Goal: Task Accomplishment & Management: Complete application form

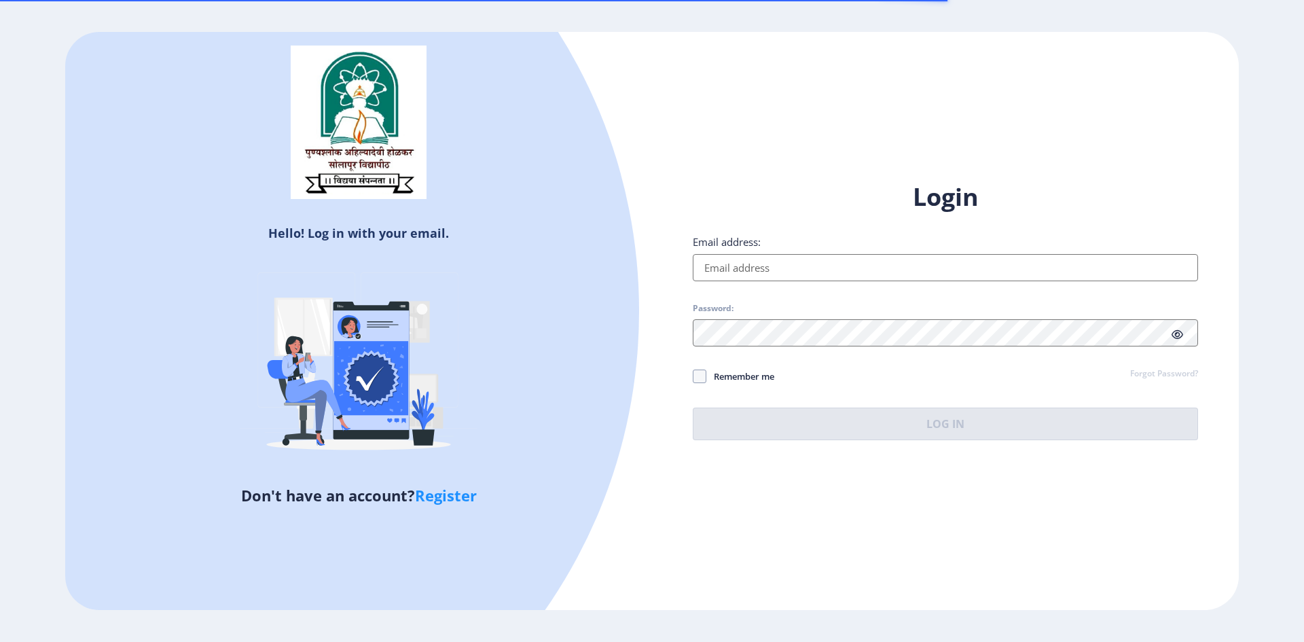
click at [777, 261] on input "Email address:" at bounding box center [945, 267] width 505 height 27
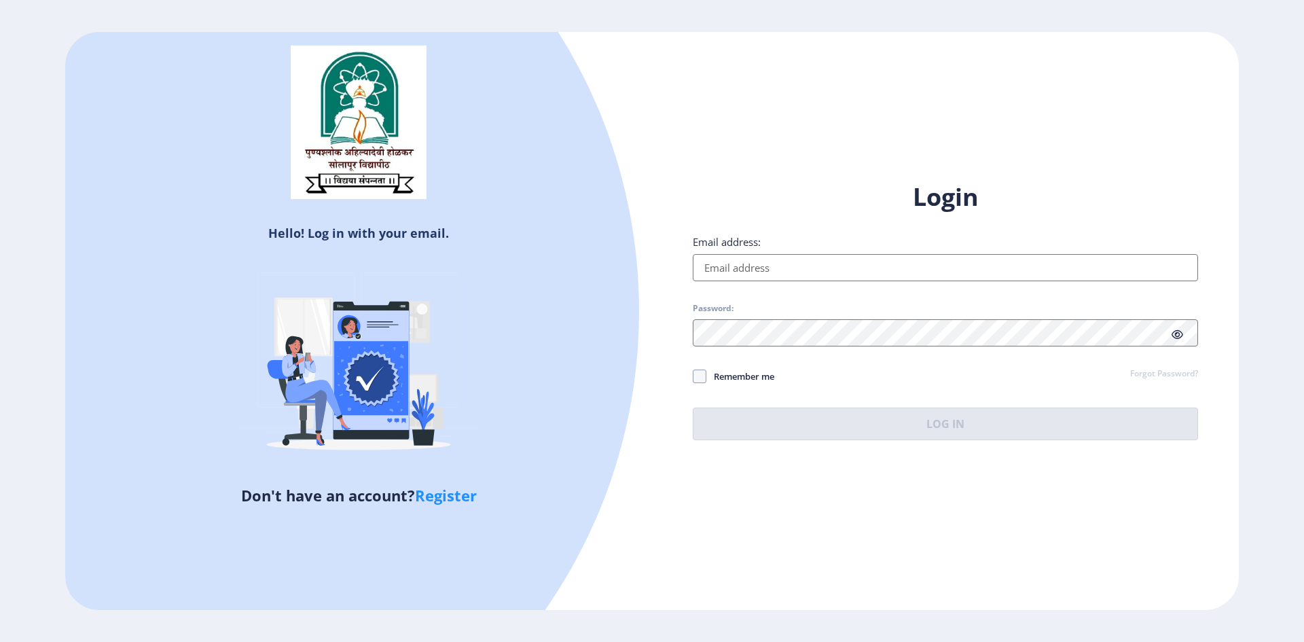
click at [752, 259] on input "Email address:" at bounding box center [945, 267] width 505 height 27
paste input "[EMAIL_ADDRESS][DOMAIN_NAME]"
type input "[EMAIL_ADDRESS][DOMAIN_NAME]"
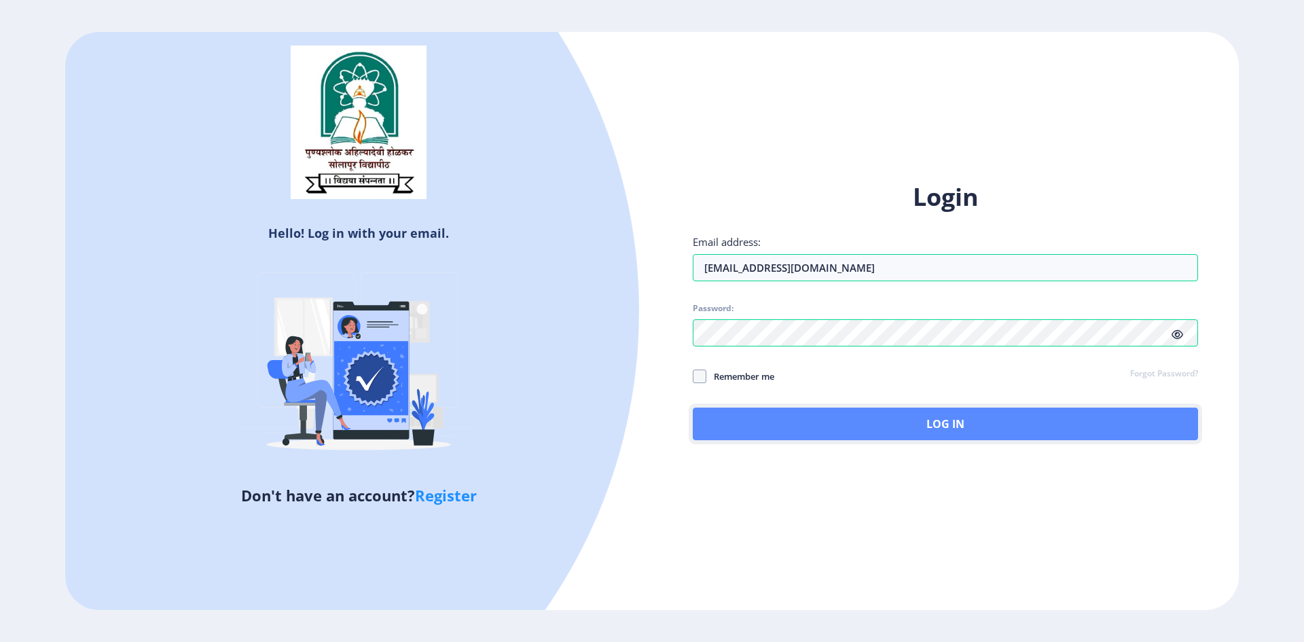
click at [928, 416] on button "Log In" at bounding box center [945, 423] width 505 height 33
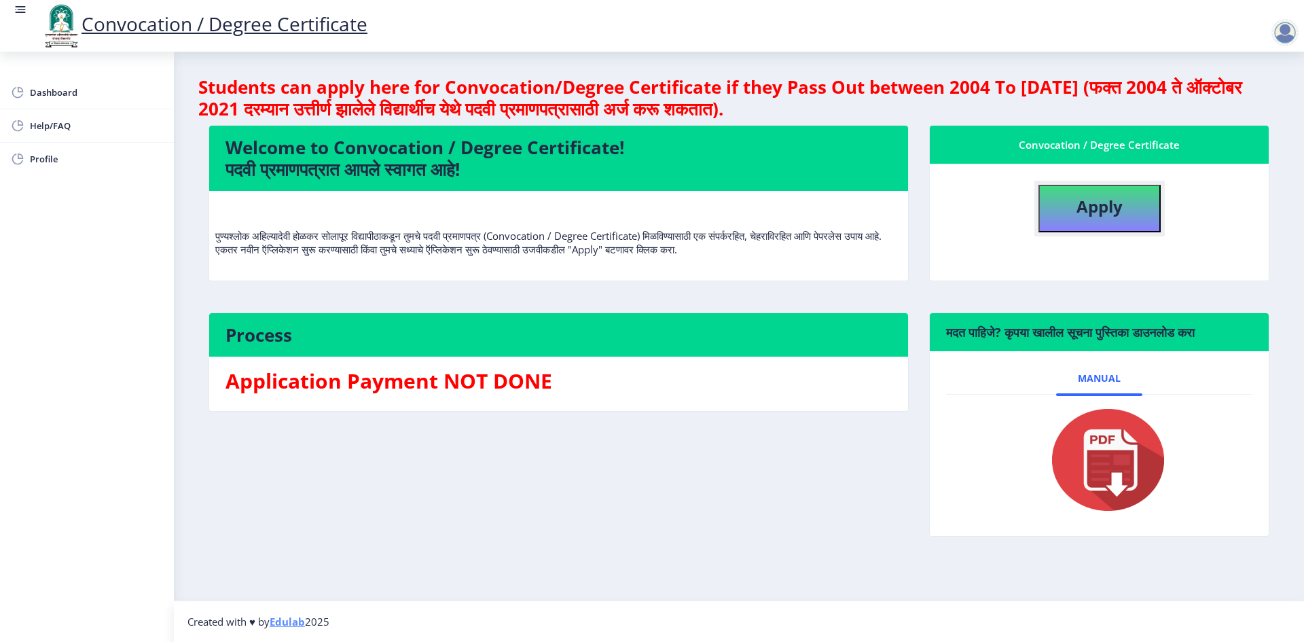
click at [1081, 206] on b "Apply" at bounding box center [1099, 206] width 46 height 22
select select
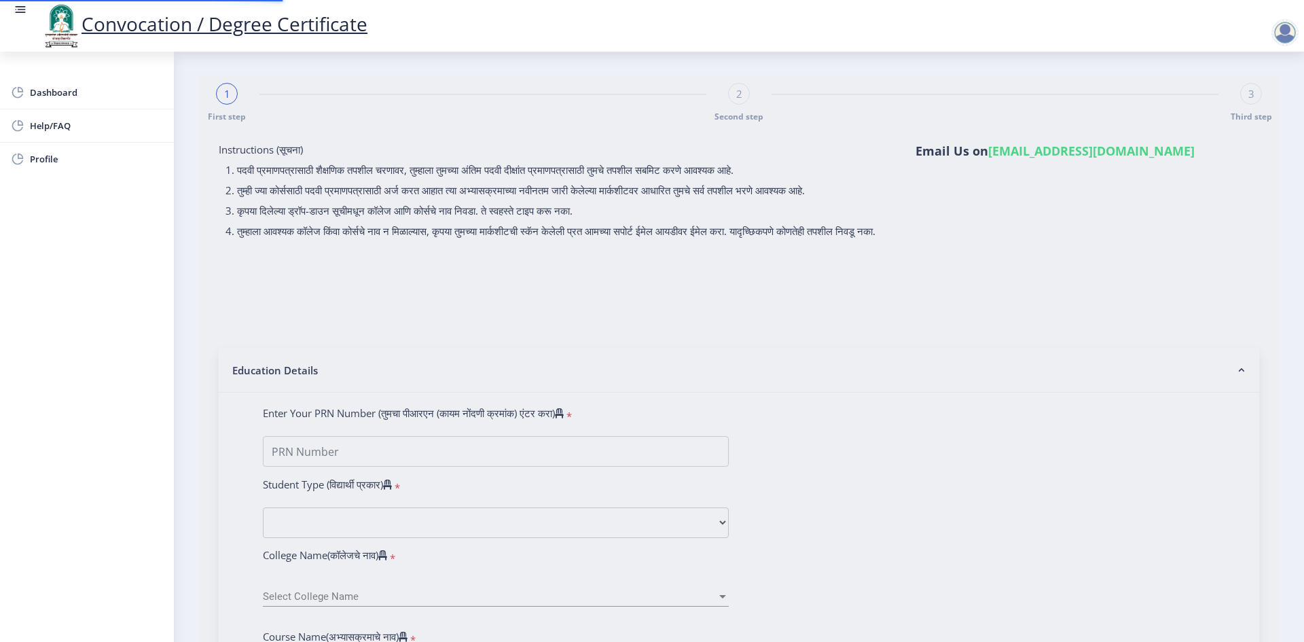
type input "2013032500106012"
select select "Regular"
select select "2020"
select select "December"
select select "Grade B+"
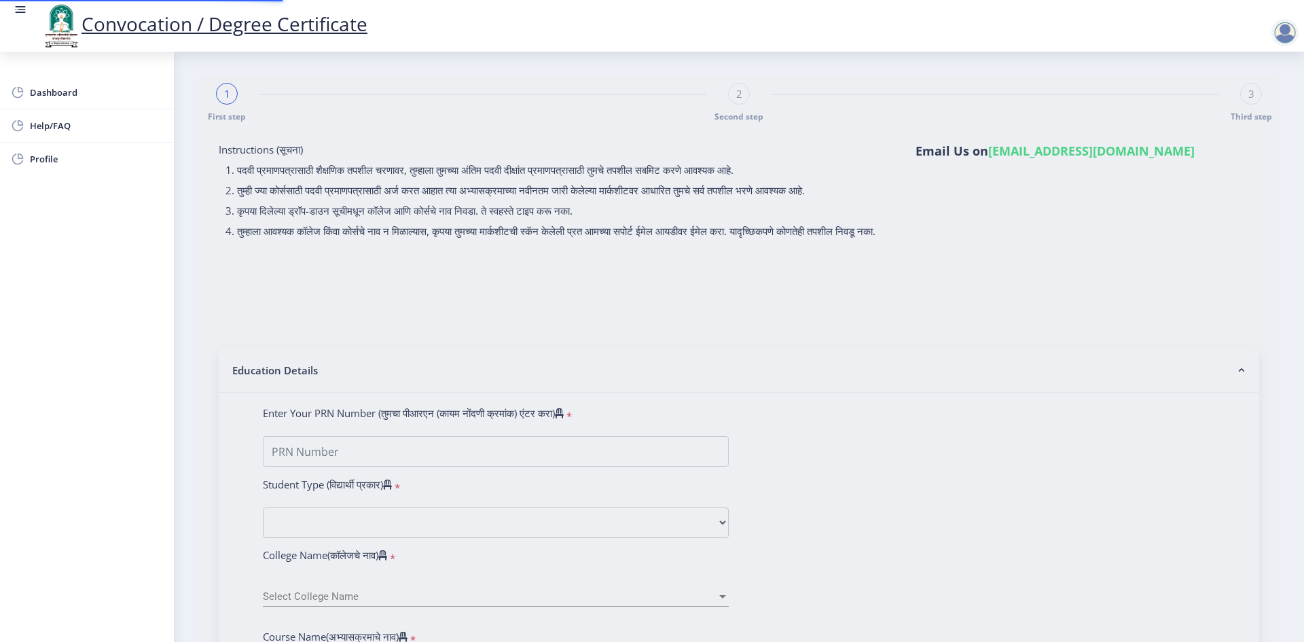
type input "310601"
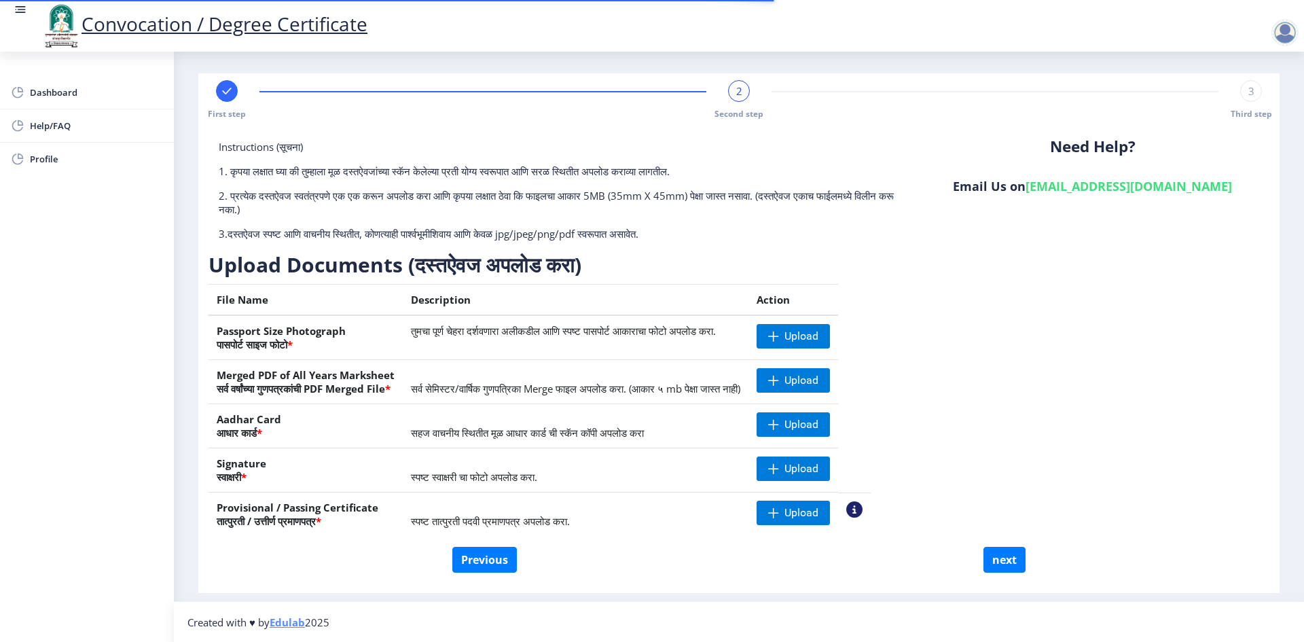
scroll to position [3, 0]
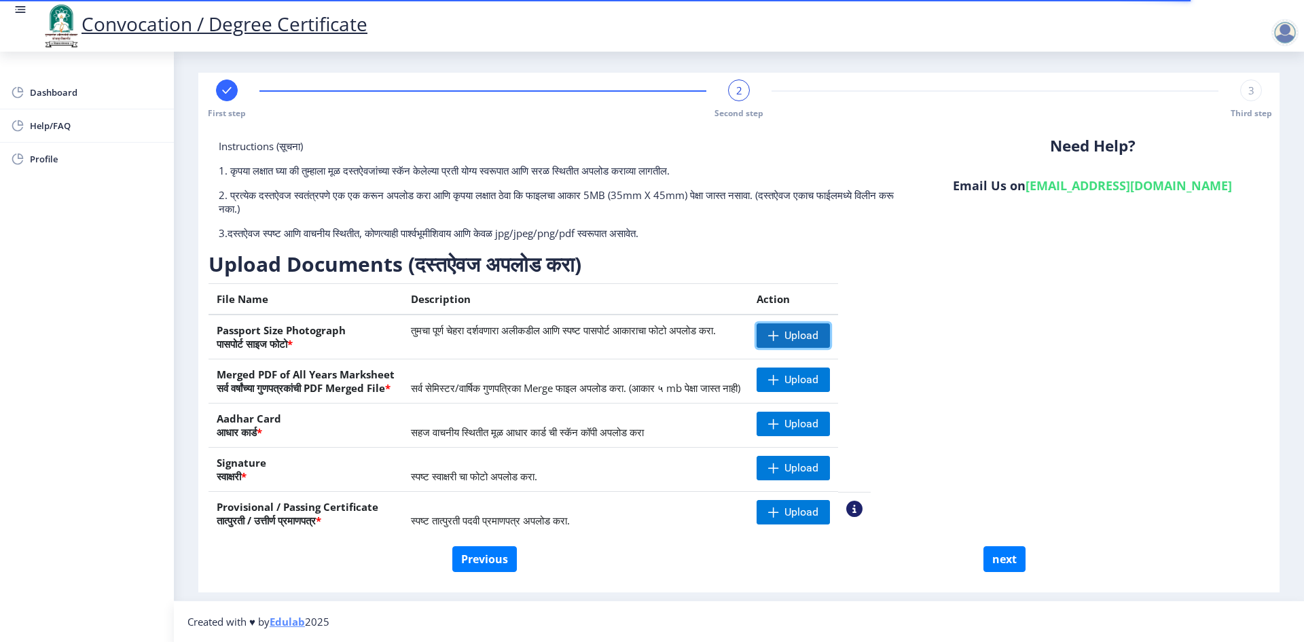
click at [818, 340] on span "Upload" at bounding box center [801, 336] width 34 height 14
click at [464, 386] on span "सर्व सेमिस्टर/वार्षिक गुणपत्रिका Merge फाइल अपलोड करा. (आकार ५ mb पेक्षा जास्त …" at bounding box center [575, 388] width 329 height 14
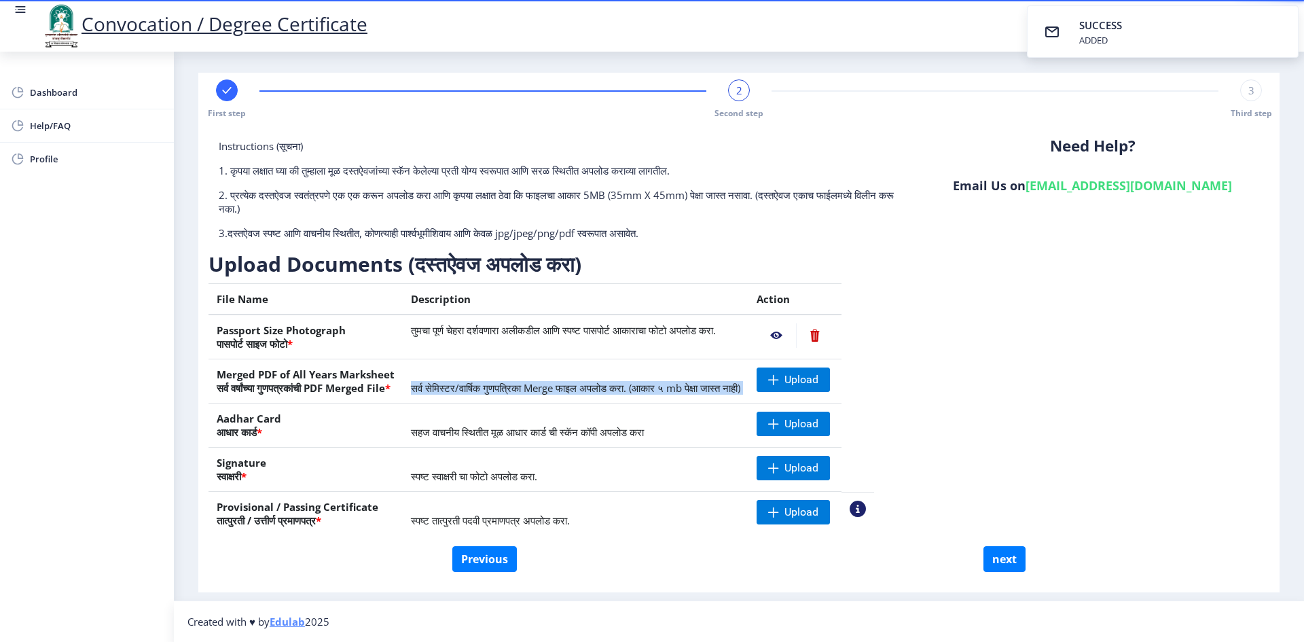
click at [464, 386] on span "सर्व सेमिस्टर/वार्षिक गुणपत्रिका Merge फाइल अपलोड करा. (आकार ५ mb पेक्षा जास्त …" at bounding box center [575, 388] width 329 height 14
click at [602, 387] on span "सर्व सेमिस्टर/वार्षिक गुणपत्रिका Merge फाइल अपलोड करा. (आकार ५ mb पेक्षा जास्त …" at bounding box center [575, 388] width 329 height 14
click at [475, 379] on td "सर्व सेमिस्टर/वार्षिक गुणपत्रिका Merge फाइल अपलोड करा. (आकार ५ mb पेक्षा जास्त …" at bounding box center [576, 381] width 346 height 44
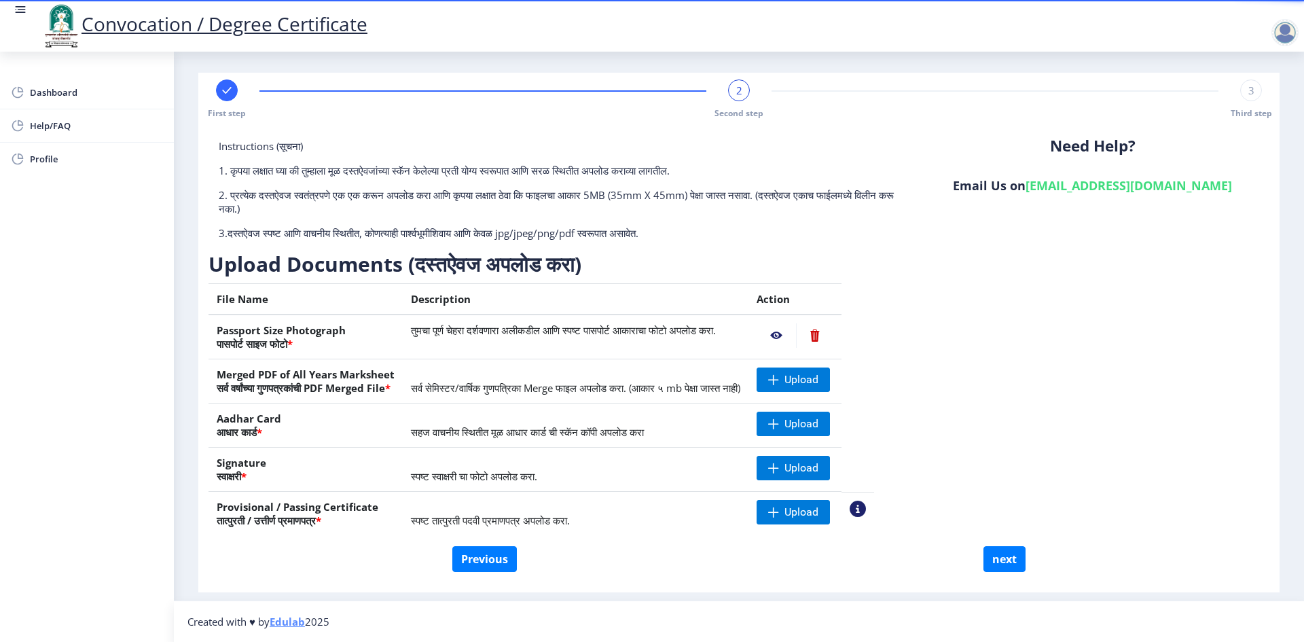
click at [475, 379] on td "सर्व सेमिस्टर/वार्षिक गुणपत्रिका Merge फाइल अपलोड करा. (आकार ५ mb पेक्षा जास्त …" at bounding box center [576, 381] width 346 height 44
click at [459, 387] on span "सर्व सेमिस्टर/वार्षिक गुणपत्रिका Merge फाइल अपलोड करा. (आकार ५ mb पेक्षा जास्त …" at bounding box center [575, 388] width 329 height 14
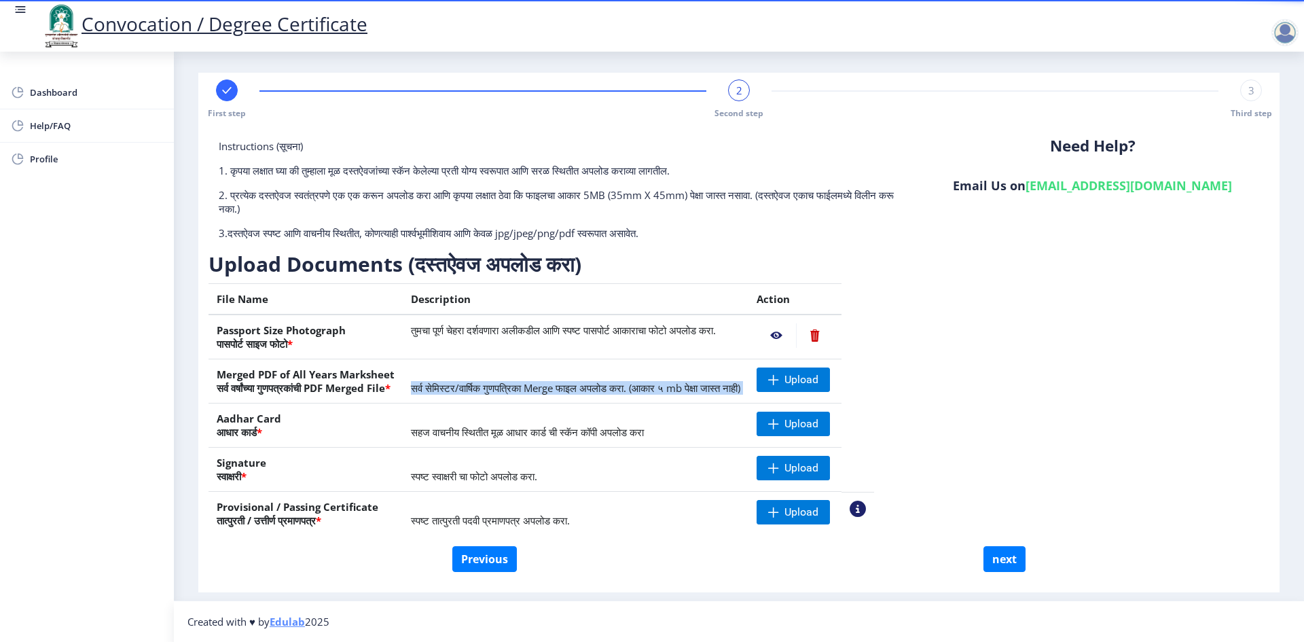
click at [547, 390] on span "सर्व सेमिस्टर/वार्षिक गुणपत्रिका Merge फाइल अपलोड करा. (आकार ५ mb पेक्षा जास्त …" at bounding box center [575, 388] width 329 height 14
click at [830, 515] on span "Upload" at bounding box center [792, 512] width 73 height 24
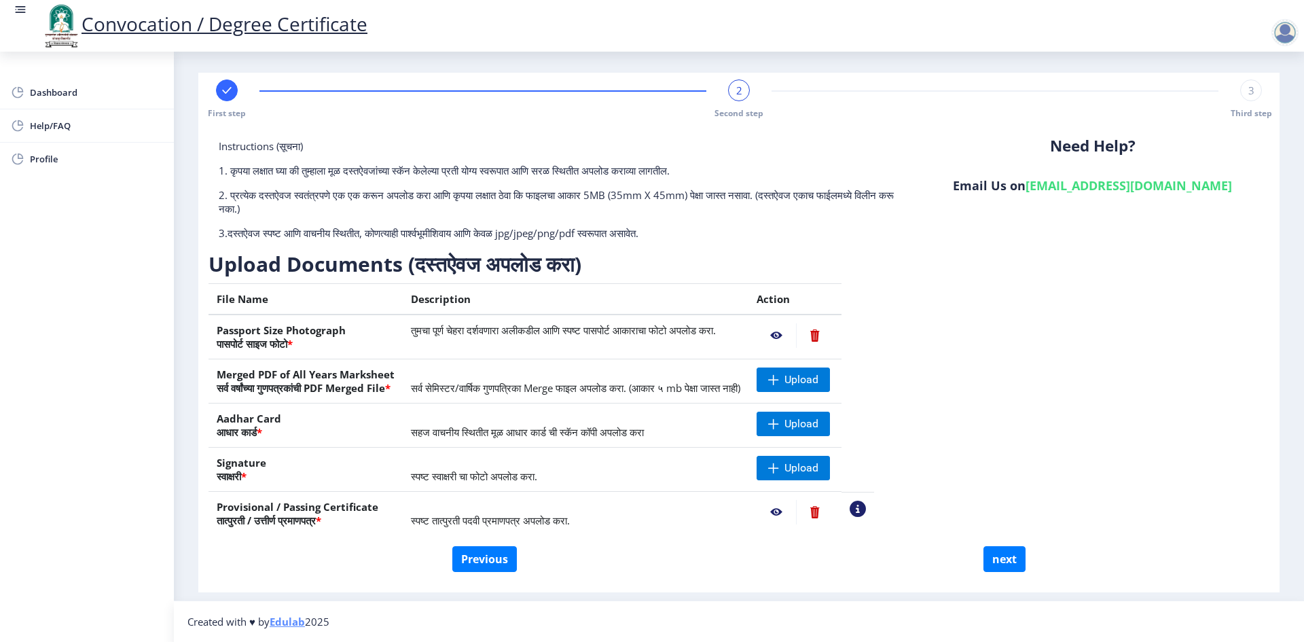
click at [543, 418] on td "सहज वाचनीय स्थितीत मूळ आधार कार्ड ची स्कॅन कॉपी अपलोड करा" at bounding box center [576, 425] width 346 height 44
click at [542, 426] on span "सहज वाचनीय स्थितीत मूळ आधार कार्ड ची स्कॅन कॉपी अपलोड करा" at bounding box center [527, 432] width 233 height 14
click at [818, 381] on span "Upload" at bounding box center [801, 380] width 34 height 14
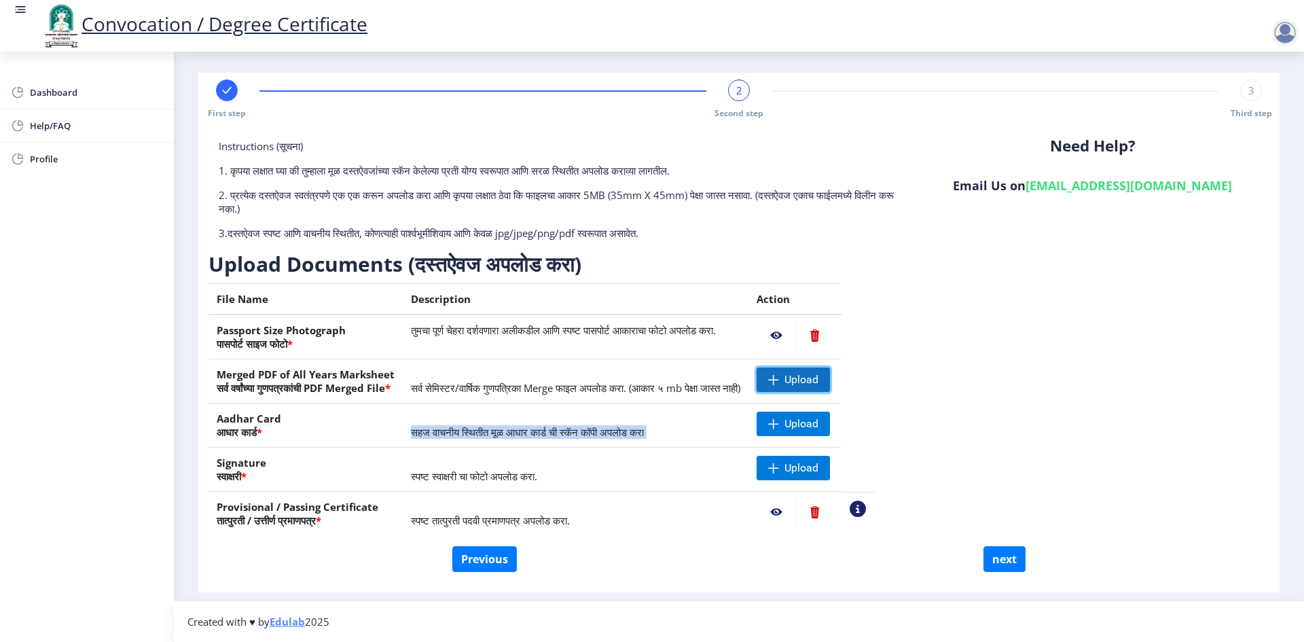
click at [818, 379] on span "Upload" at bounding box center [801, 380] width 34 height 14
click at [818, 428] on span "Upload" at bounding box center [801, 424] width 34 height 14
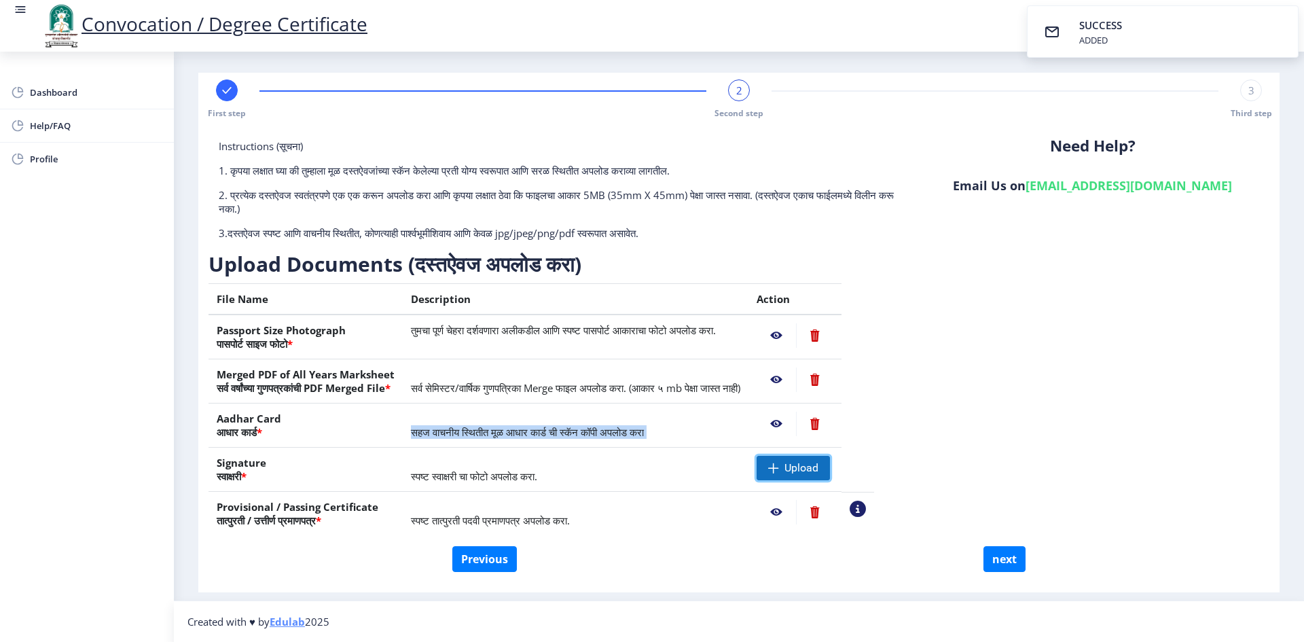
click at [820, 475] on span "Upload" at bounding box center [792, 468] width 73 height 24
click at [866, 511] on nb-action at bounding box center [857, 508] width 16 height 16
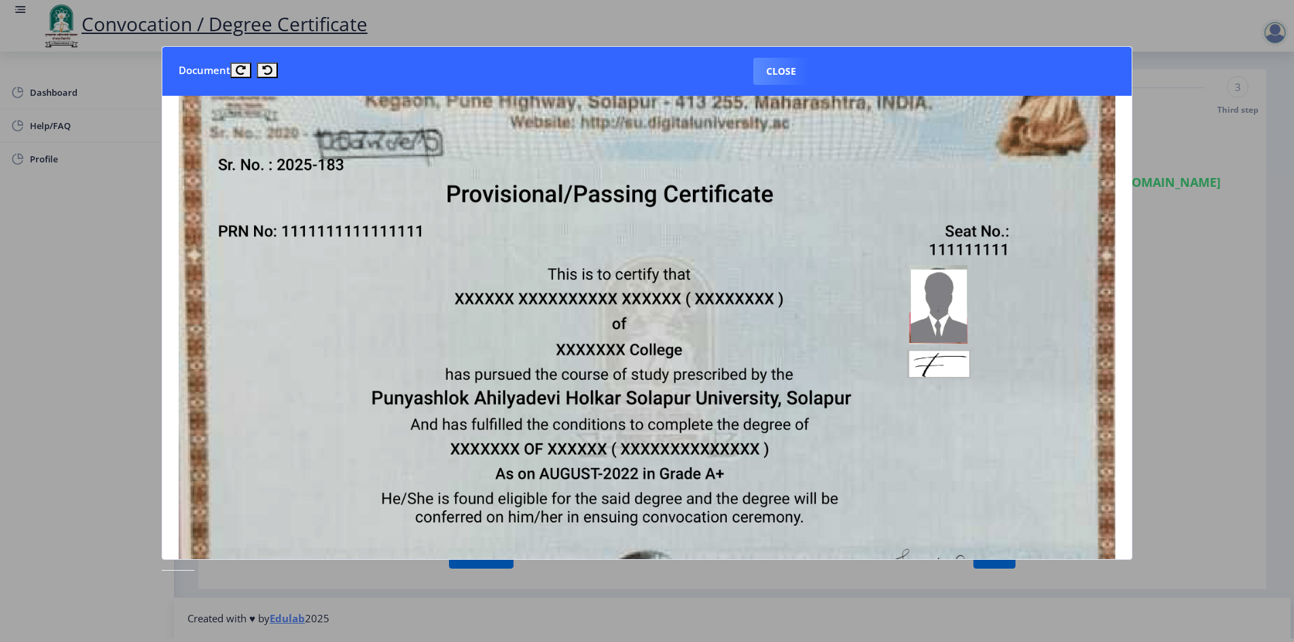
scroll to position [24, 0]
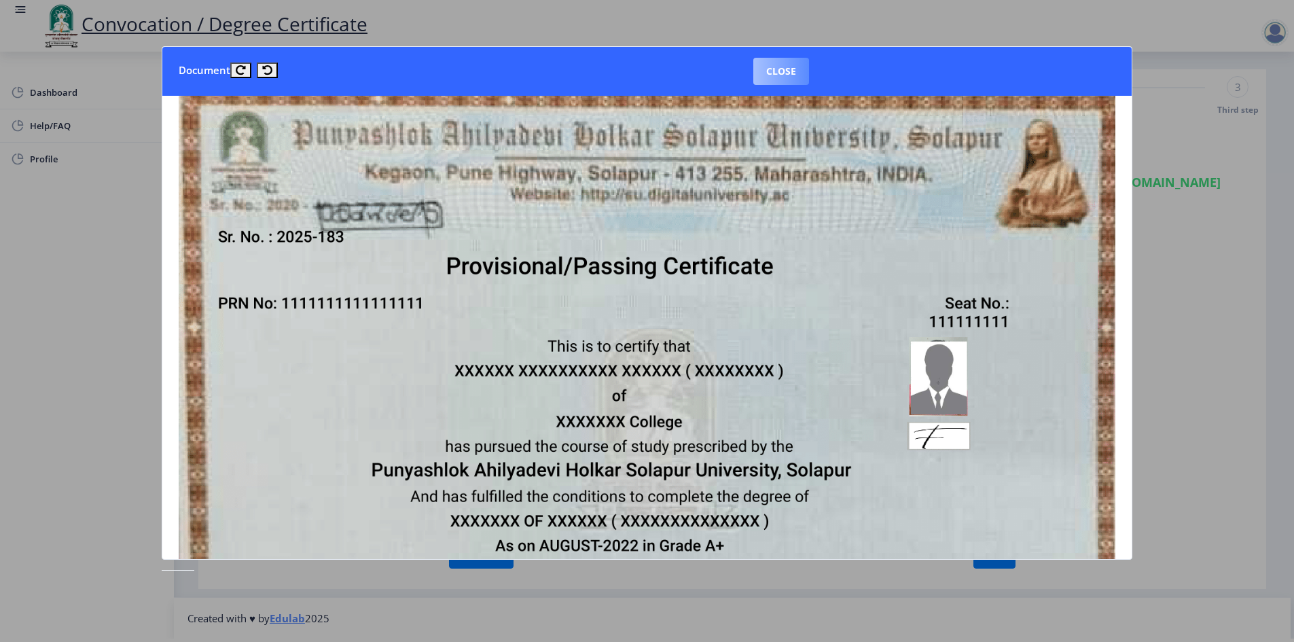
click at [769, 71] on button "Close" at bounding box center [781, 71] width 56 height 27
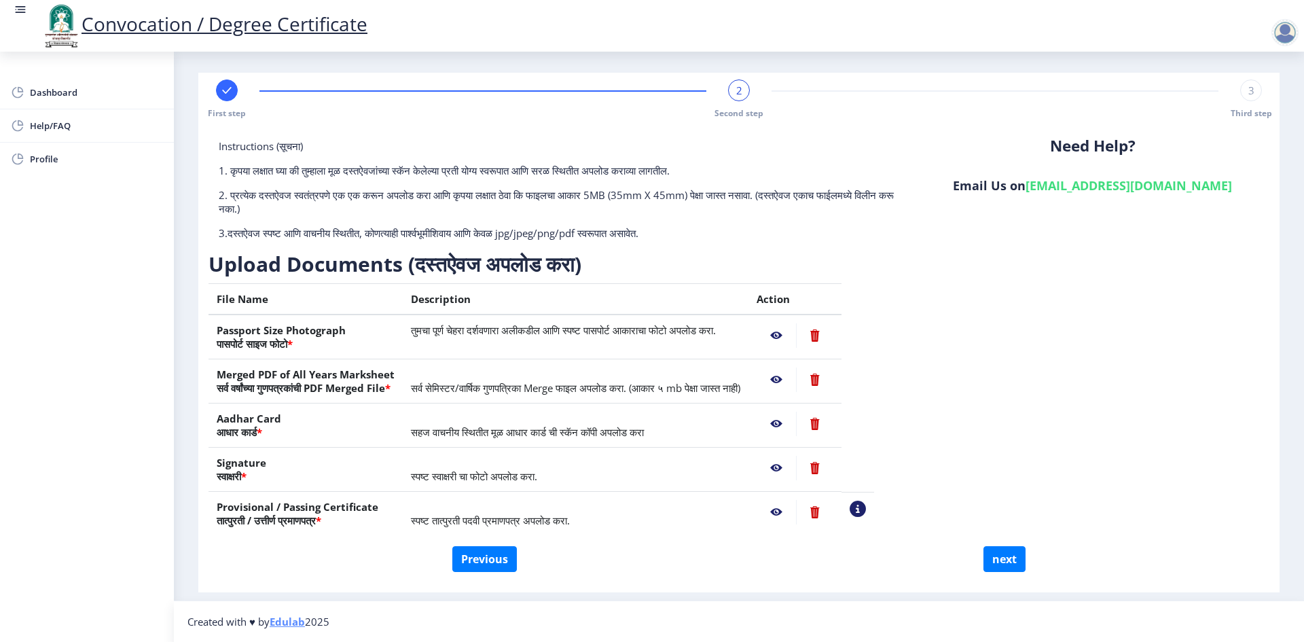
click at [796, 511] on nb-action at bounding box center [775, 512] width 39 height 24
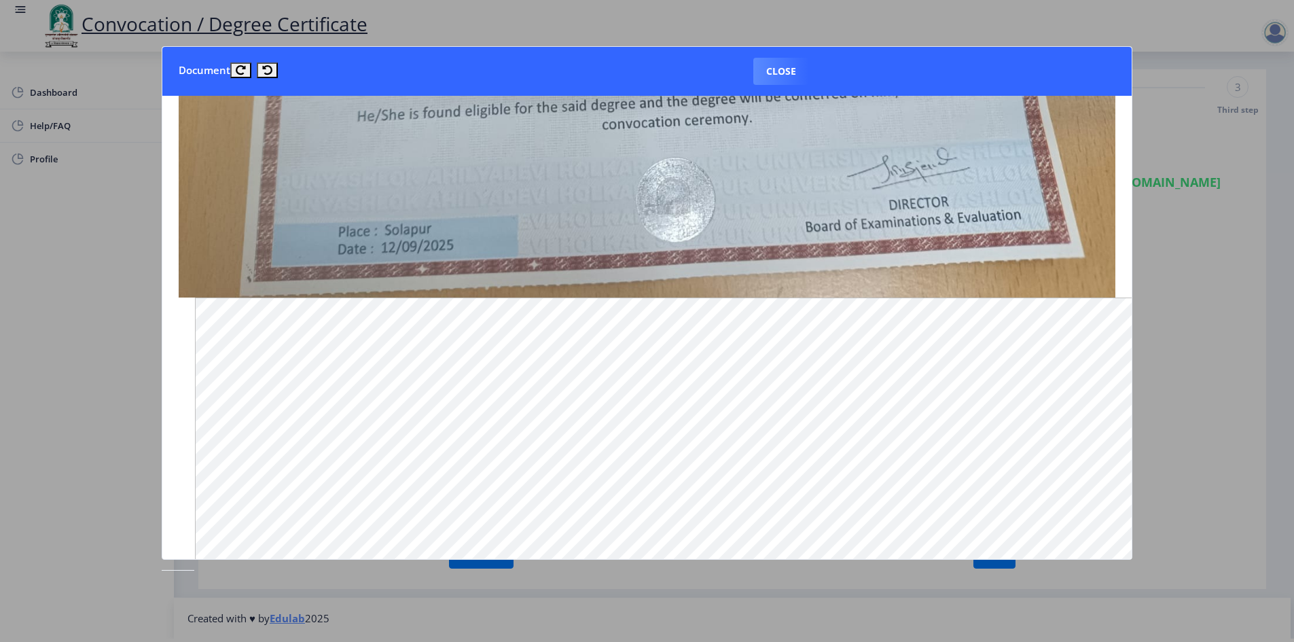
scroll to position [407, 0]
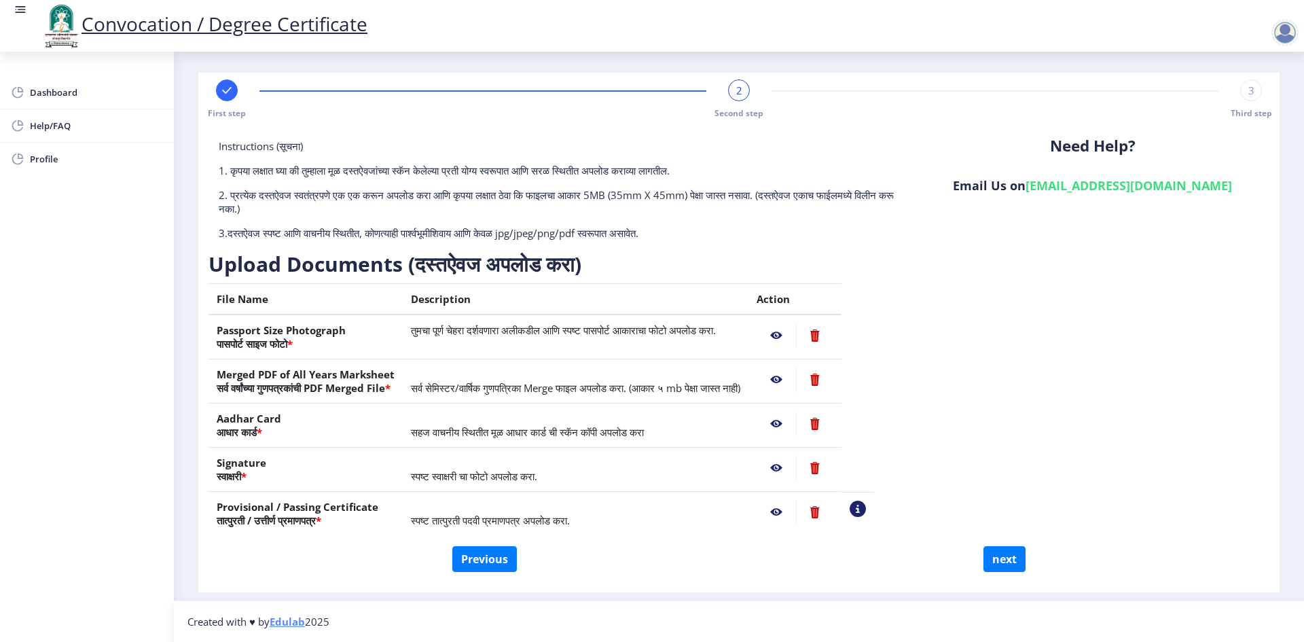
click at [866, 504] on nb-action at bounding box center [857, 508] width 16 height 16
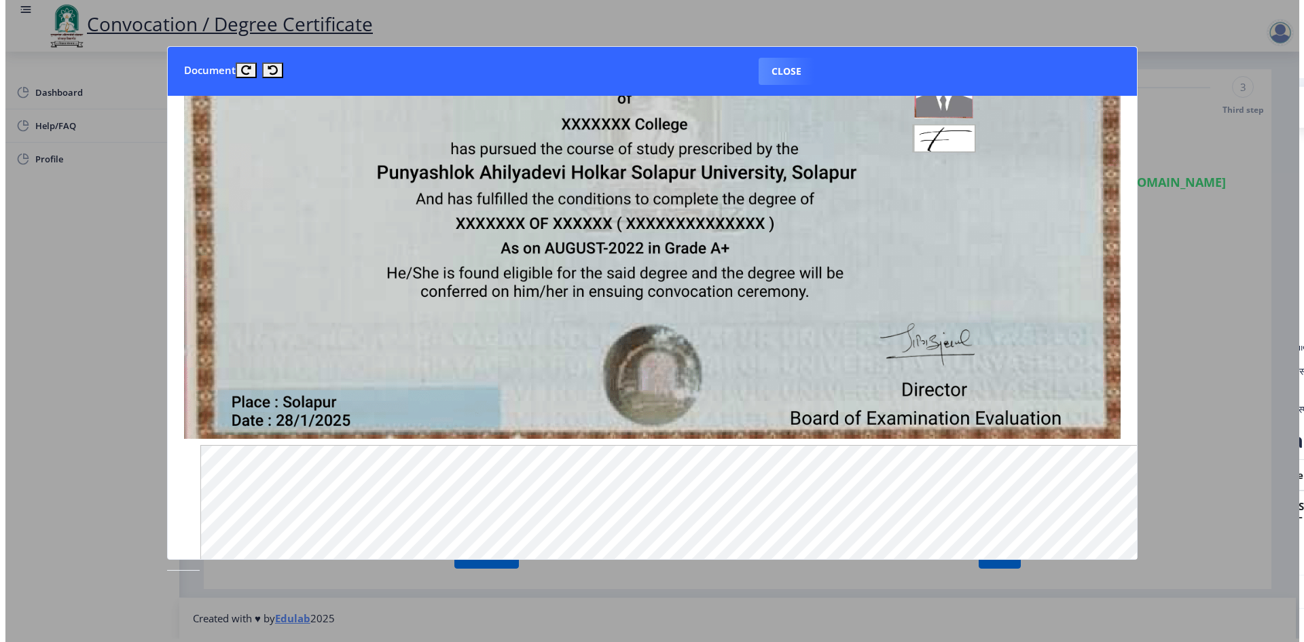
scroll to position [94, 0]
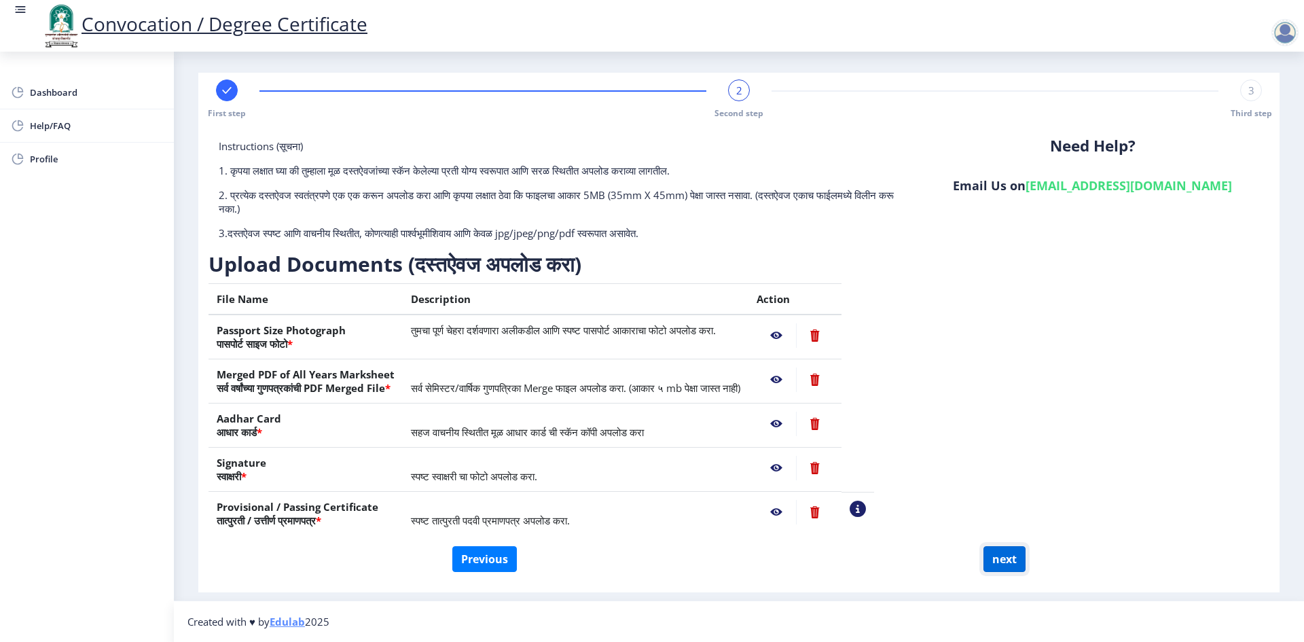
click at [1000, 560] on button "next" at bounding box center [1004, 559] width 42 height 26
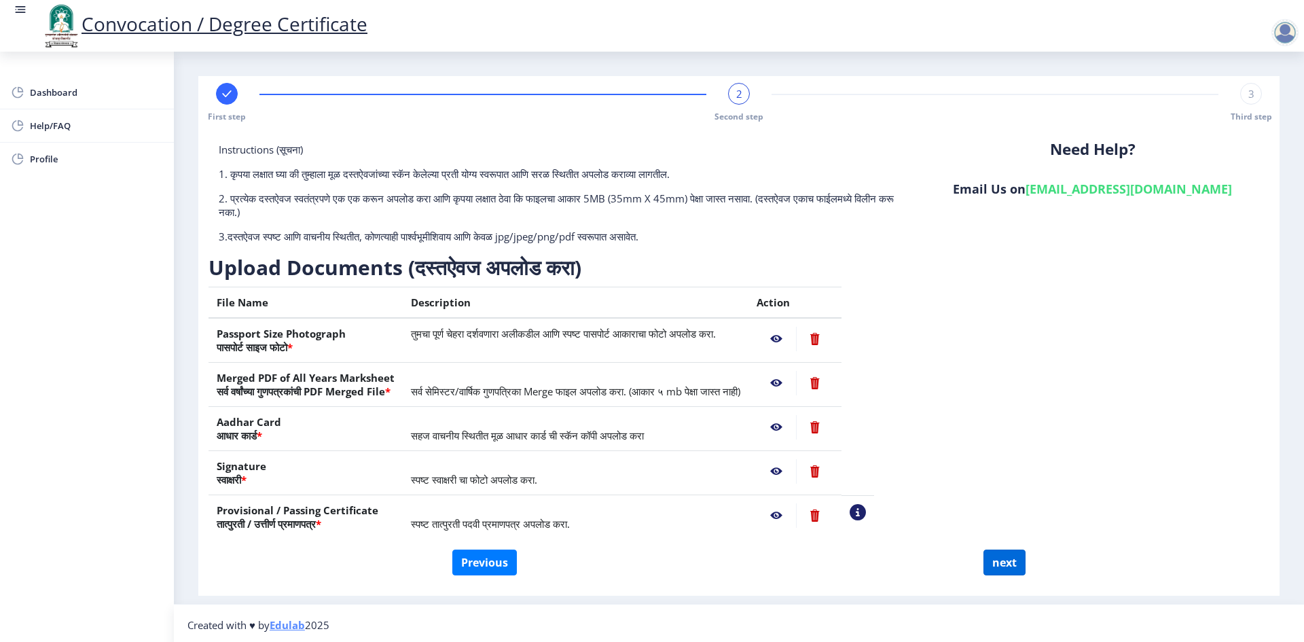
select select
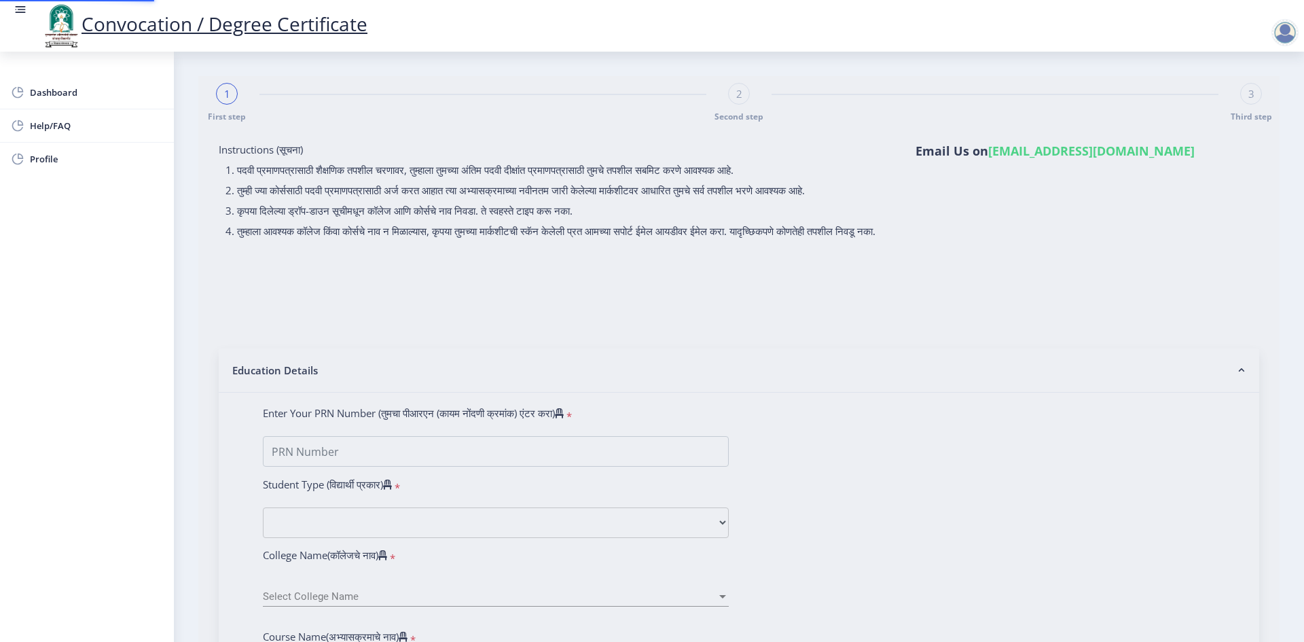
select select
type input "2013032500106012"
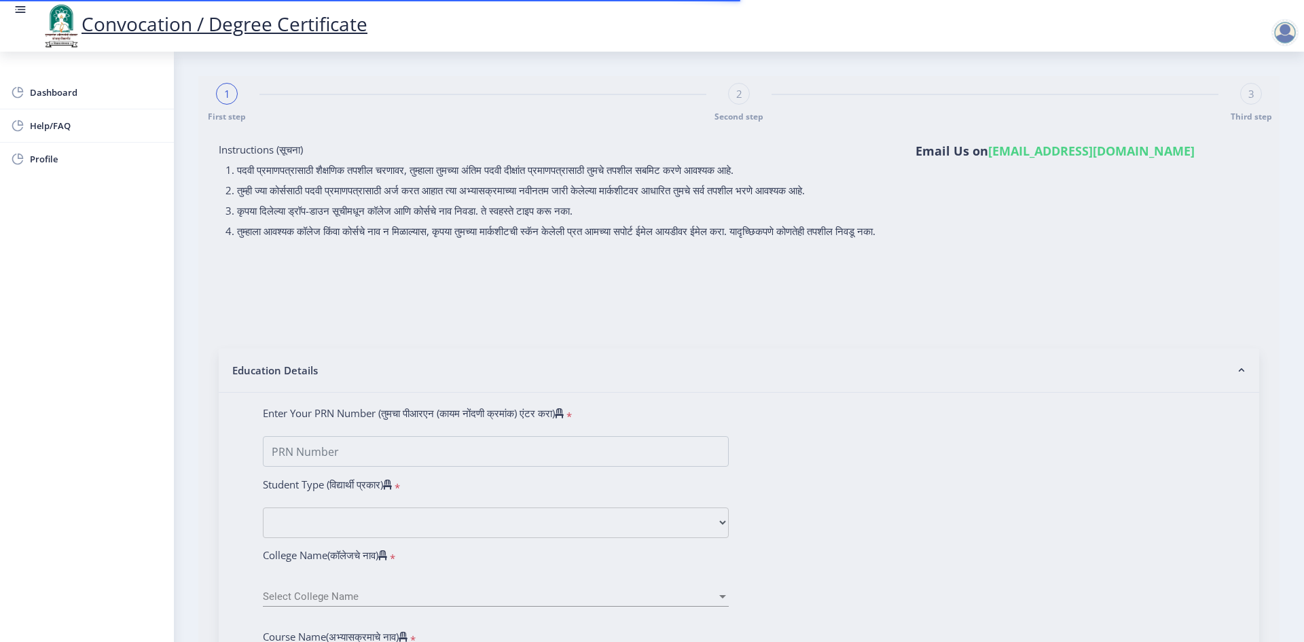
select select "Regular"
select select "2020"
select select "December"
select select "Grade B+"
type input "310601"
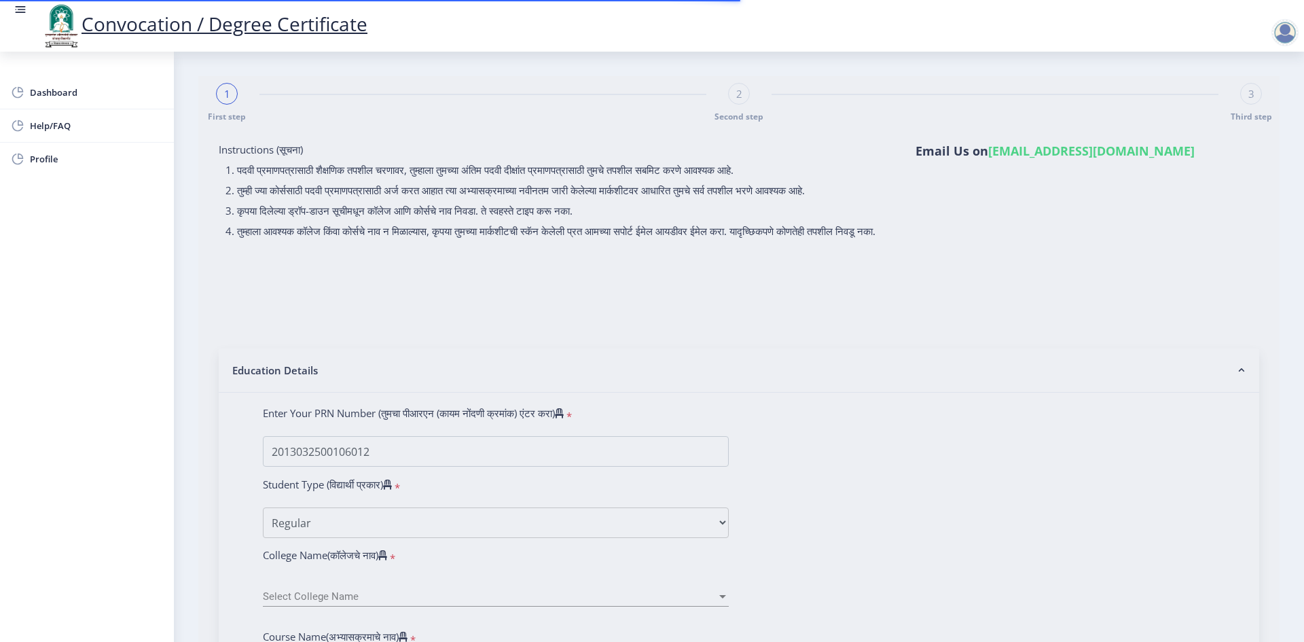
select select "Chemistry"
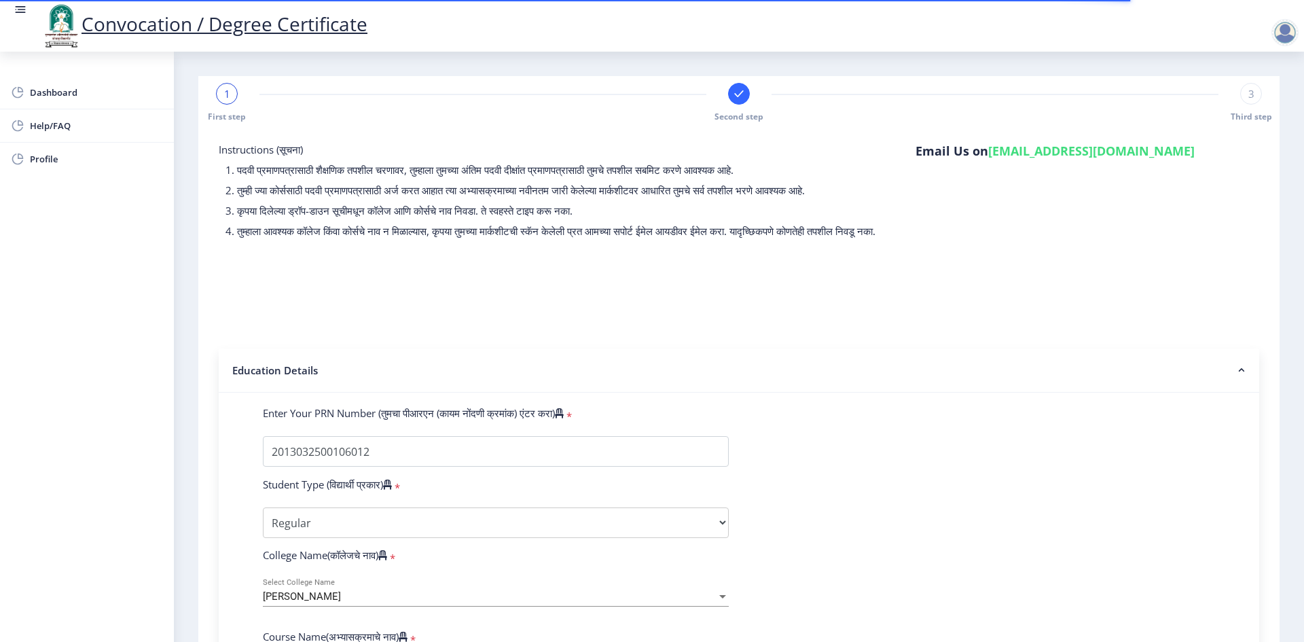
select select
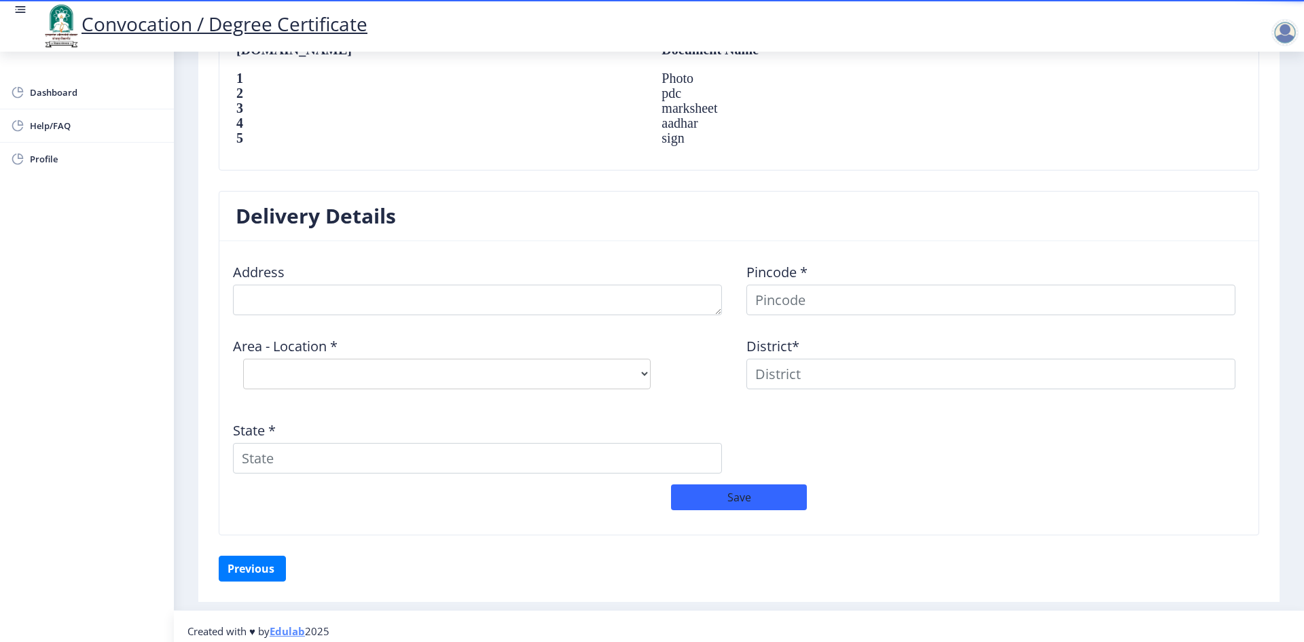
scroll to position [970, 0]
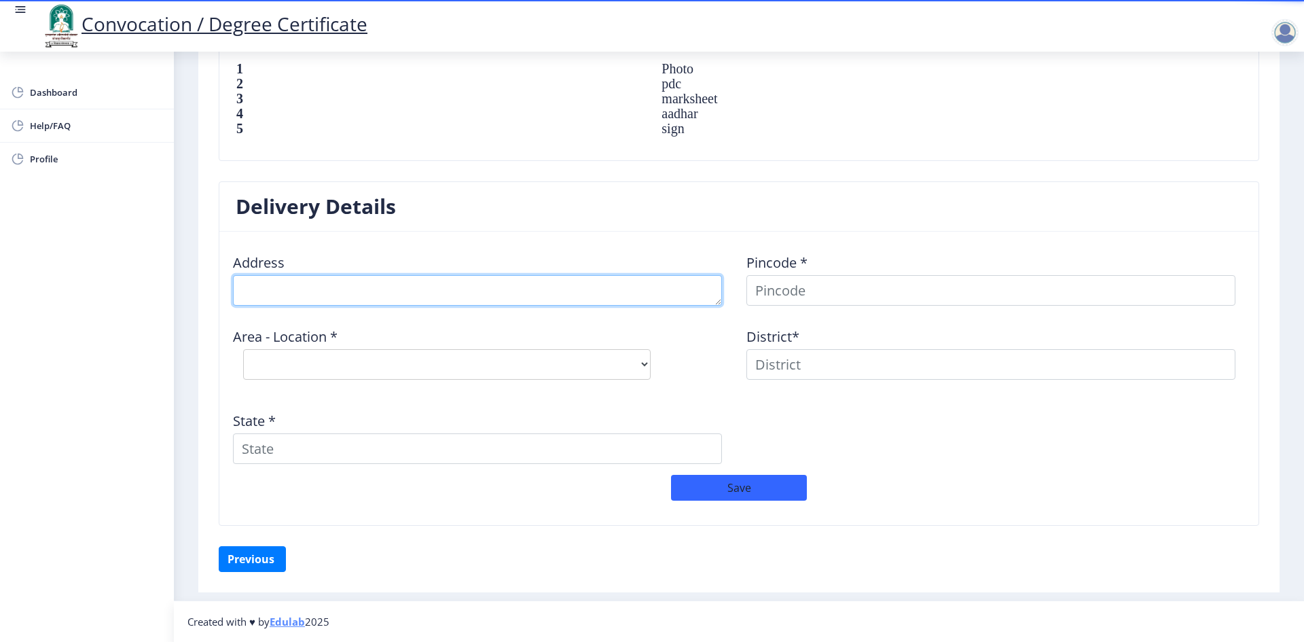
click at [331, 294] on textarea at bounding box center [477, 290] width 489 height 31
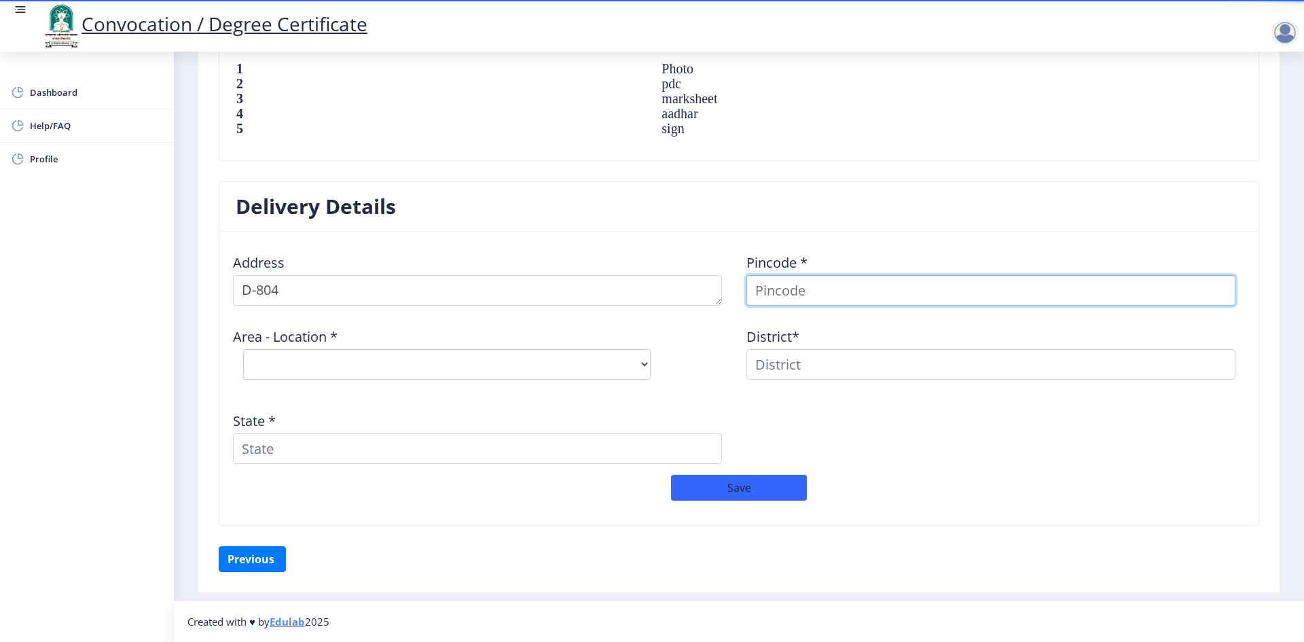
scroll to position [960, 0]
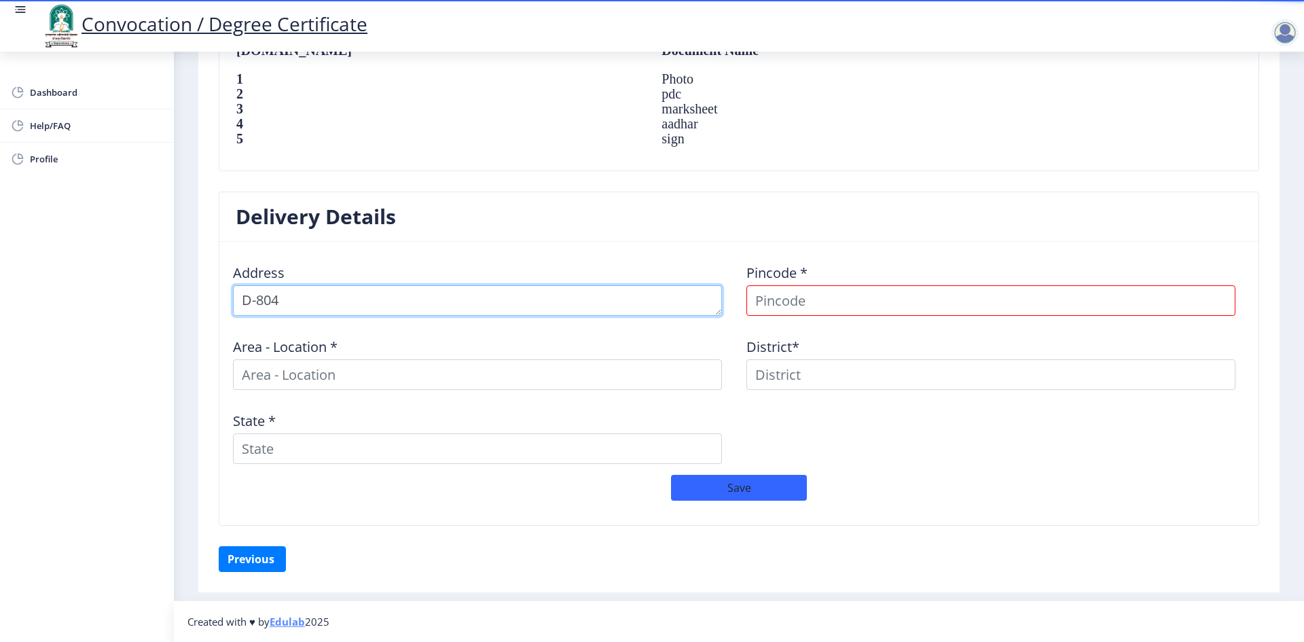
click at [331, 294] on textarea at bounding box center [477, 300] width 489 height 31
type textarea "D-[STREET_ADDRESS][PERSON_NAME],"
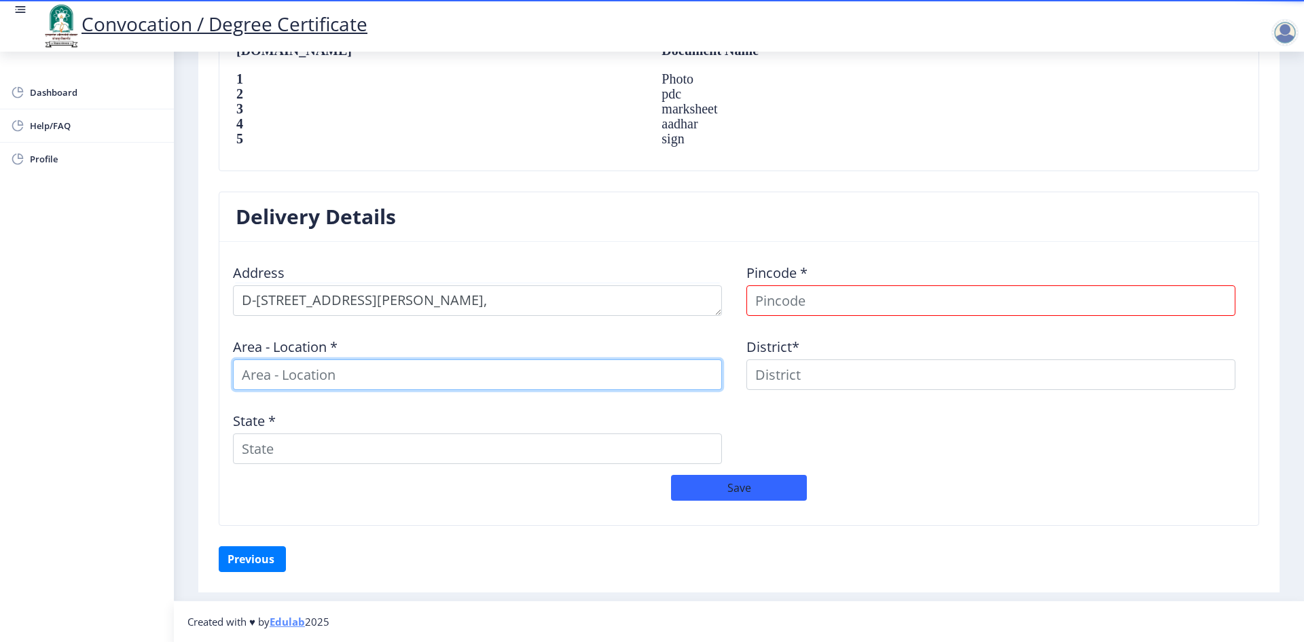
click at [416, 377] on input at bounding box center [477, 374] width 489 height 31
type input "Pashan"
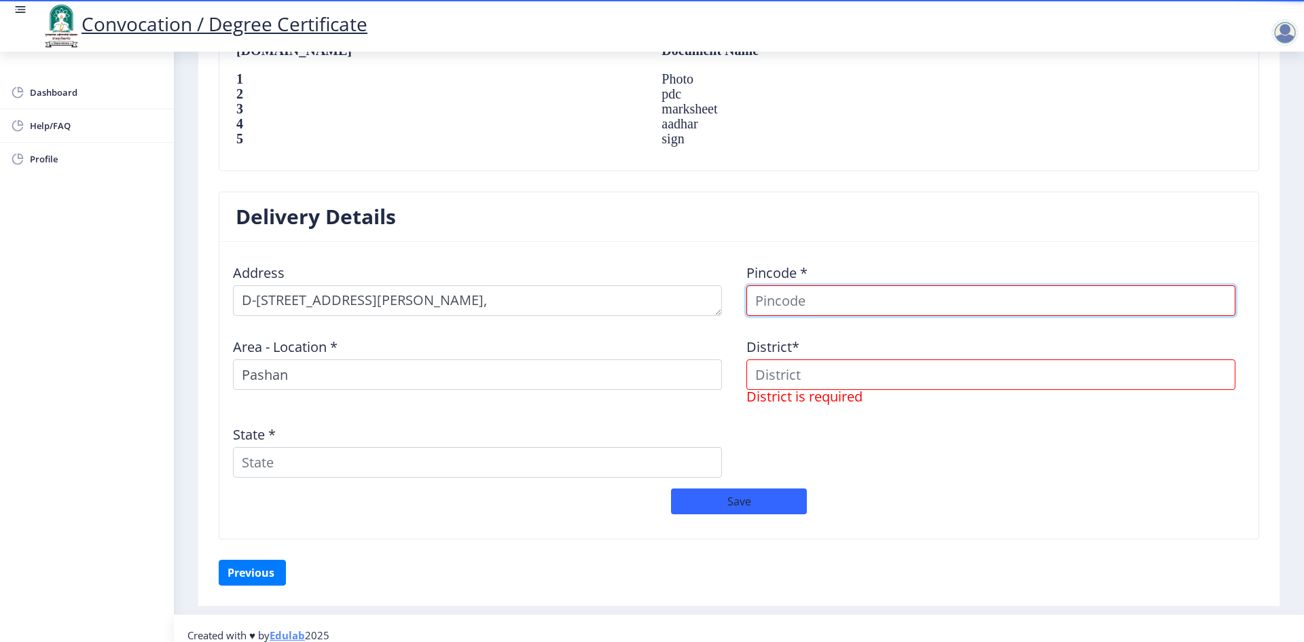
click at [751, 309] on input at bounding box center [990, 300] width 489 height 31
type input "411008"
select select
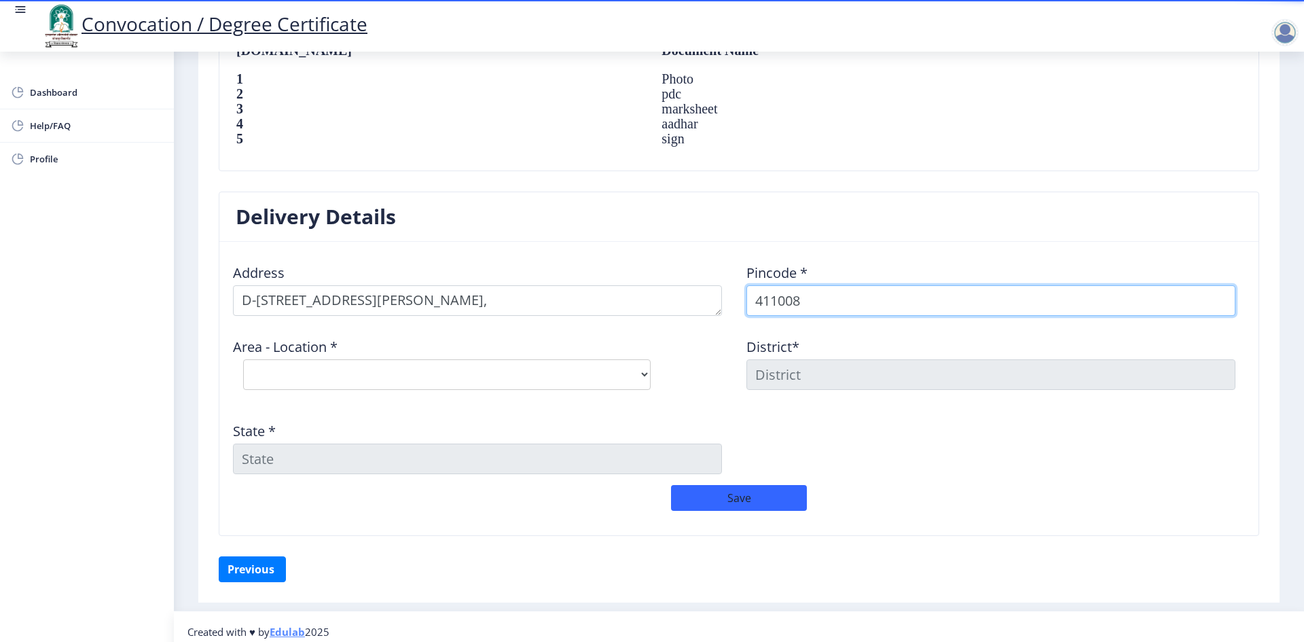
type input "411008"
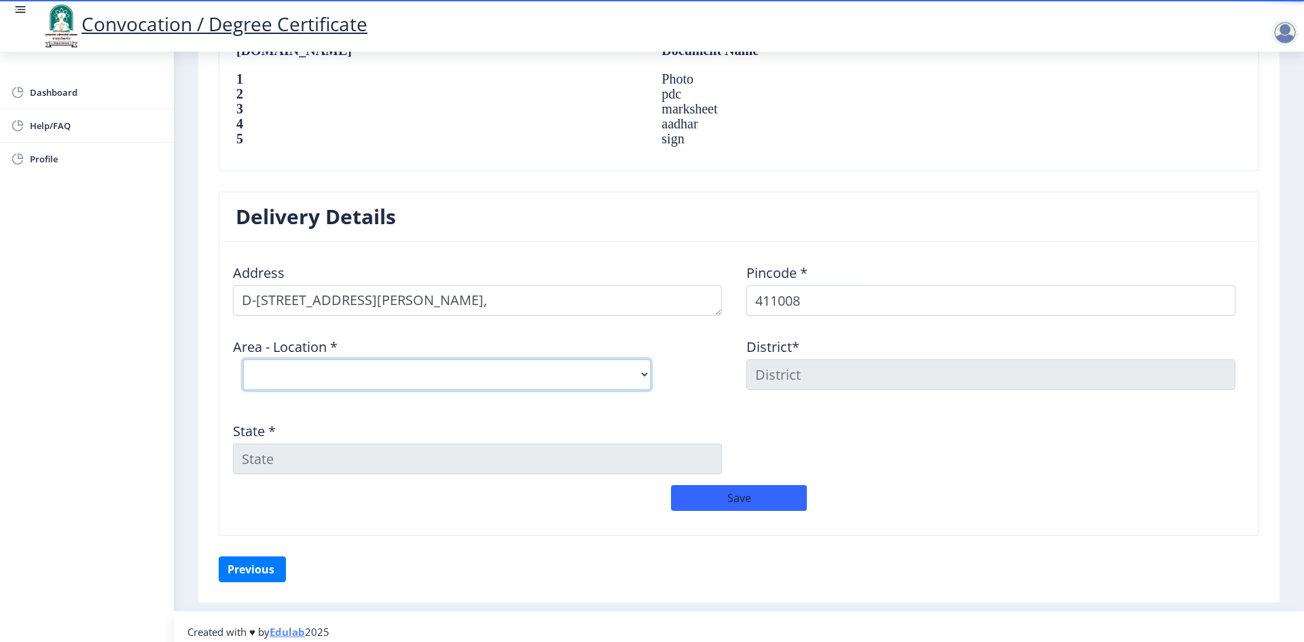
click at [415, 382] on select "Select Area Location [GEOGRAPHIC_DATA] S.O N.C.L. Pune S.O" at bounding box center [446, 374] width 407 height 31
select select "2: Object"
click at [243, 359] on select "Select Area Location [GEOGRAPHIC_DATA] S.O N.C.L. Pune S.O" at bounding box center [446, 374] width 407 height 31
type input "[GEOGRAPHIC_DATA]"
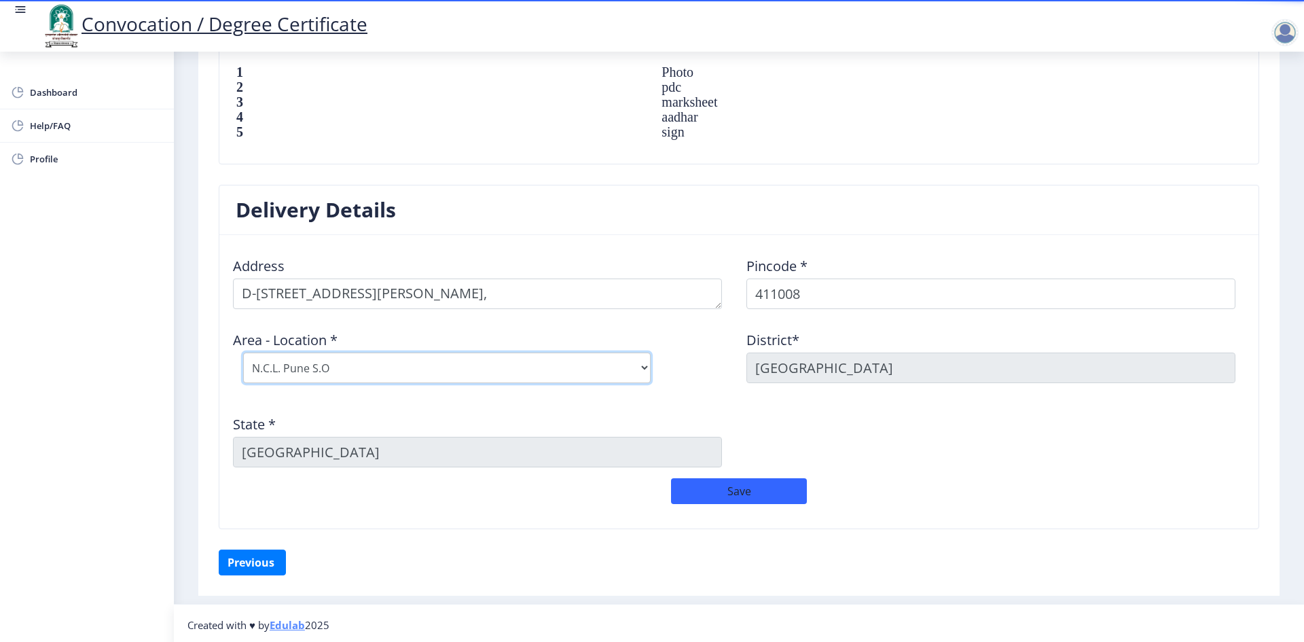
scroll to position [970, 0]
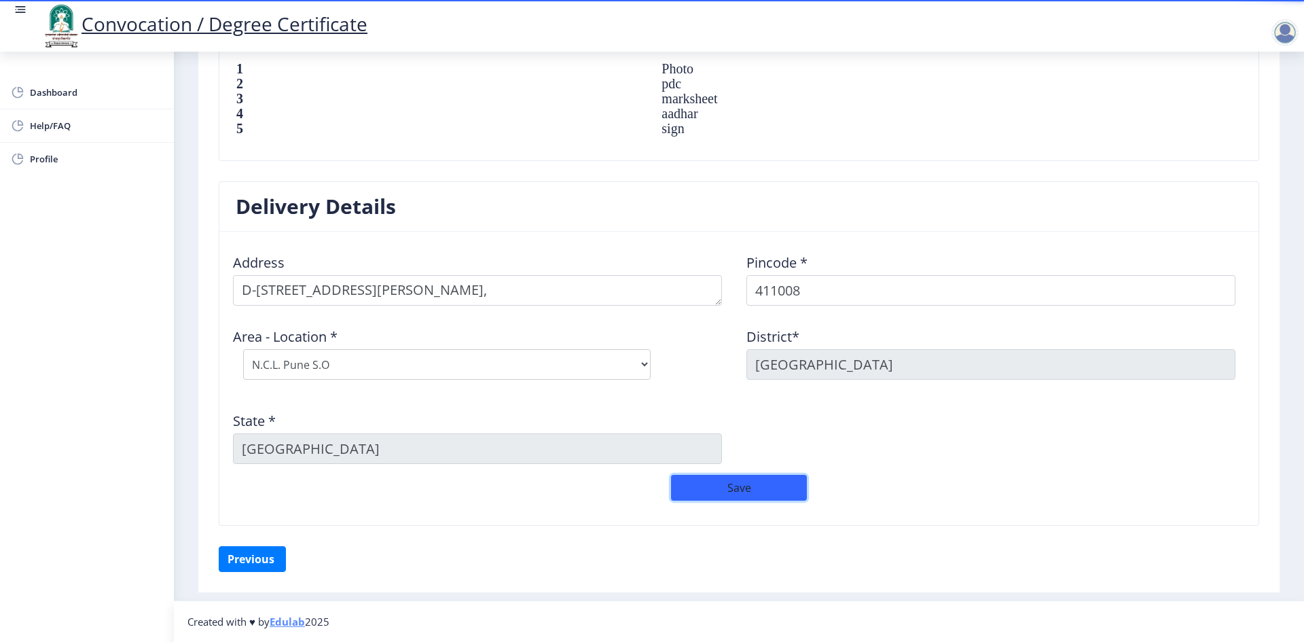
click at [721, 489] on button "Save" at bounding box center [739, 488] width 136 height 26
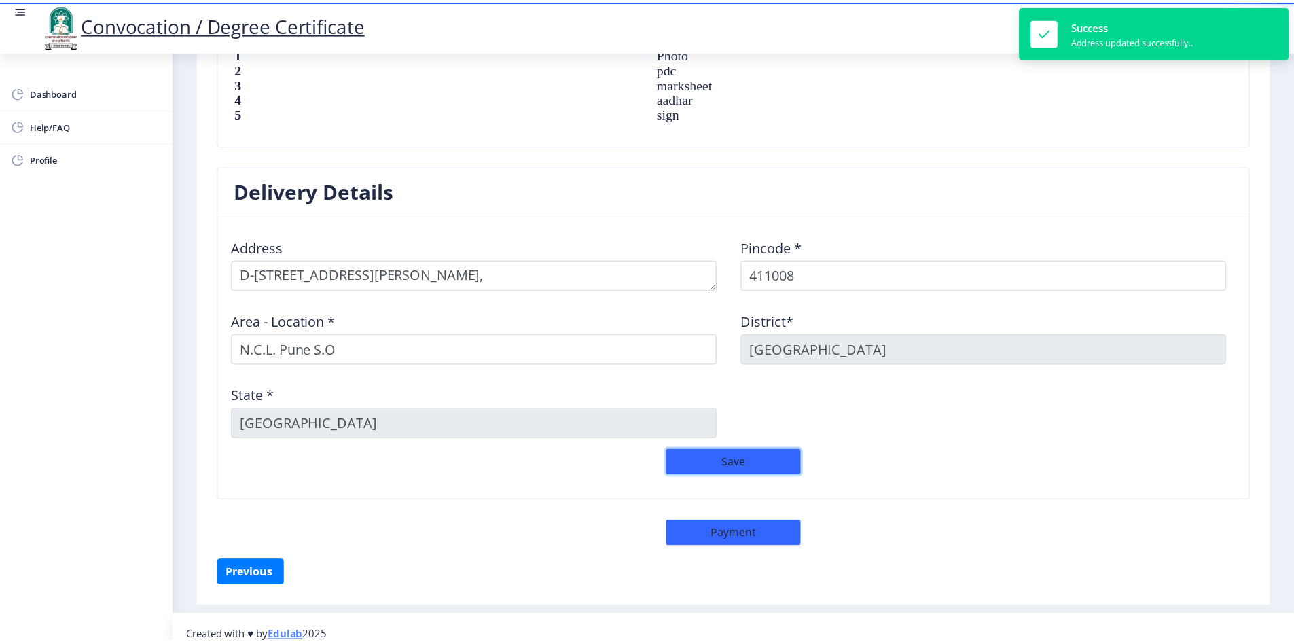
scroll to position [999, 0]
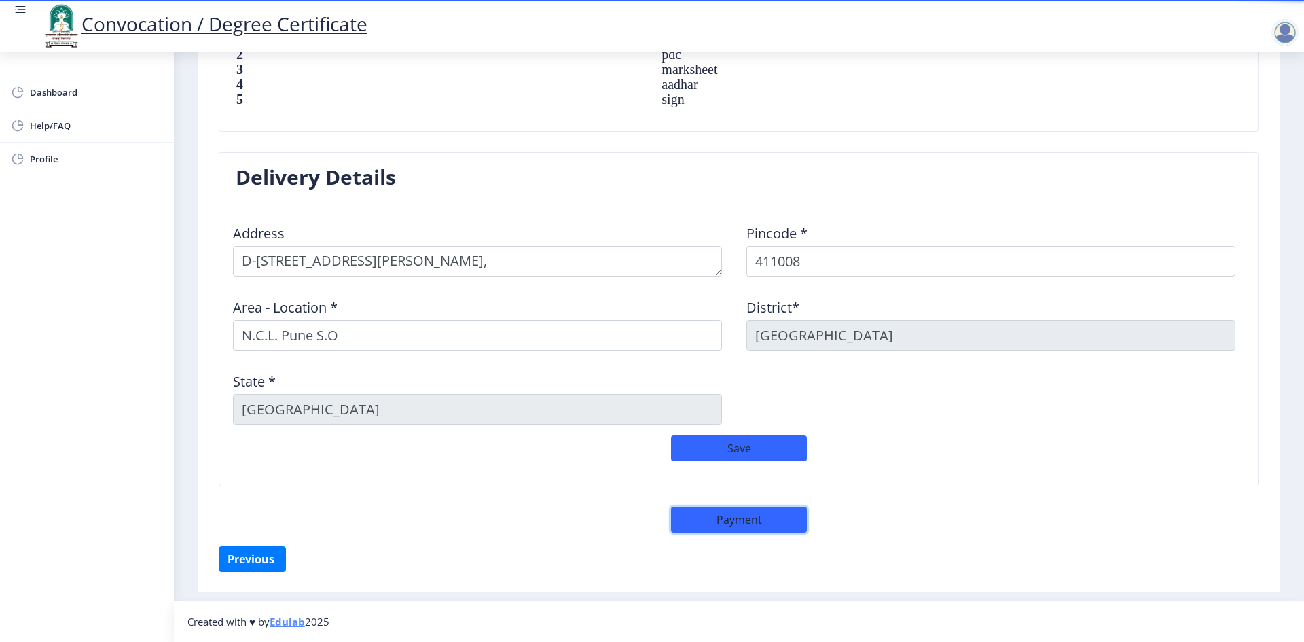
click at [718, 524] on button "Payment" at bounding box center [739, 520] width 136 height 26
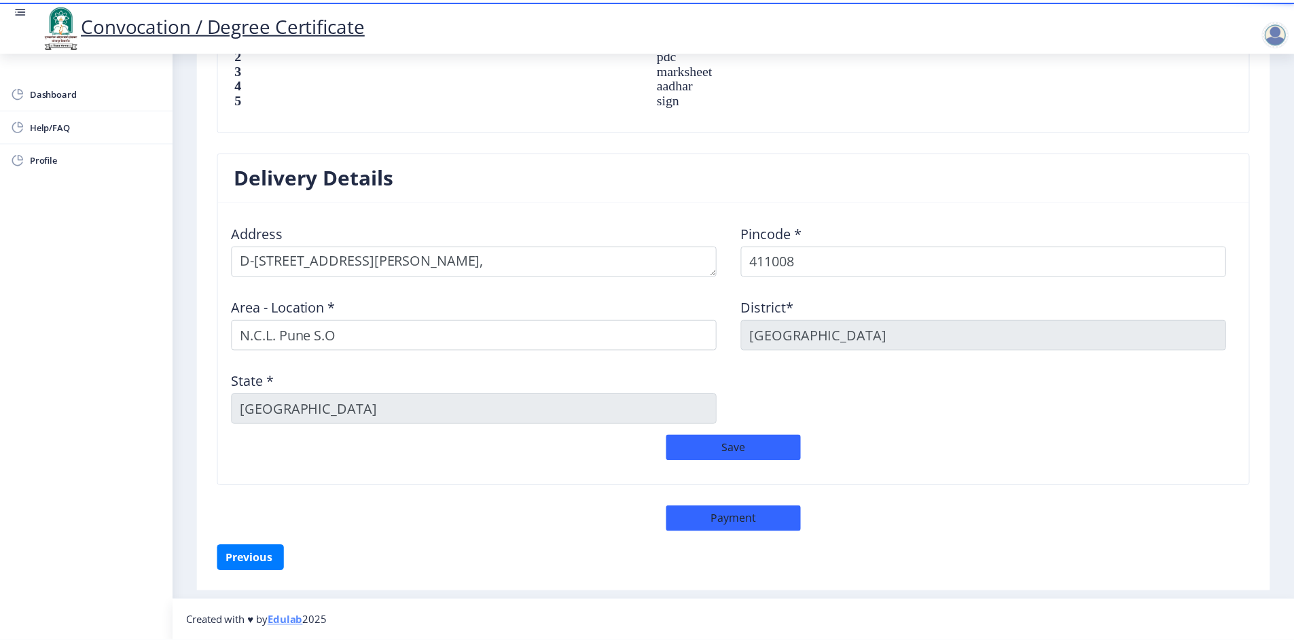
scroll to position [998, 0]
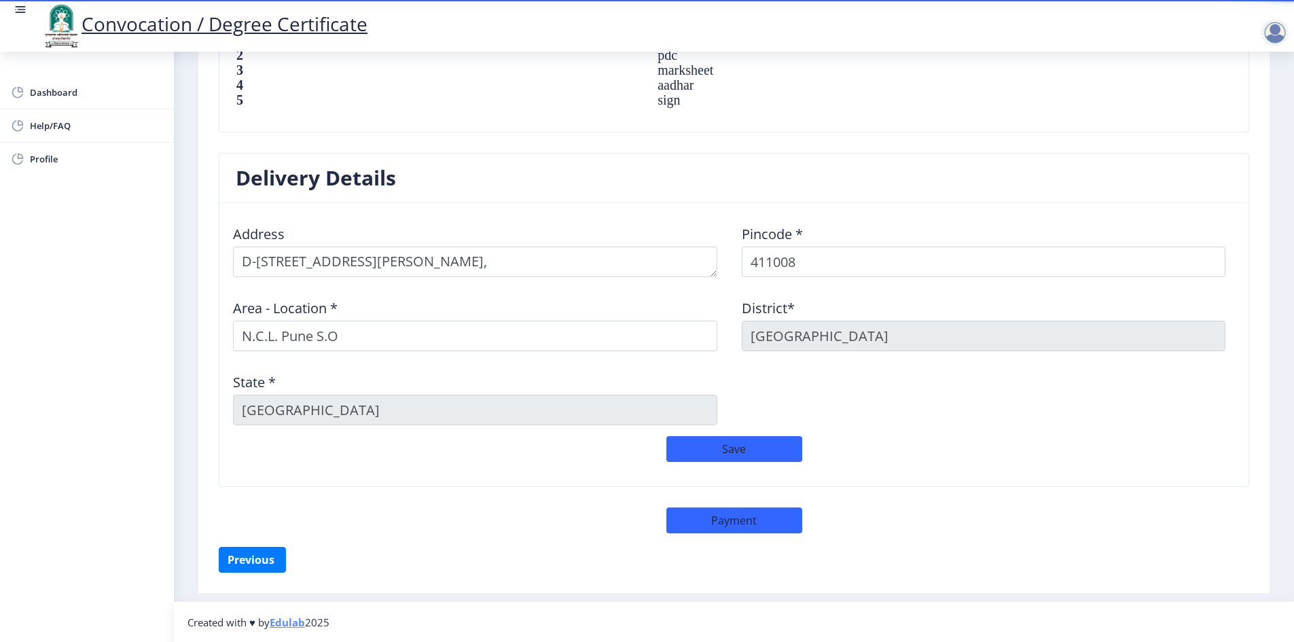
select select "sealed"
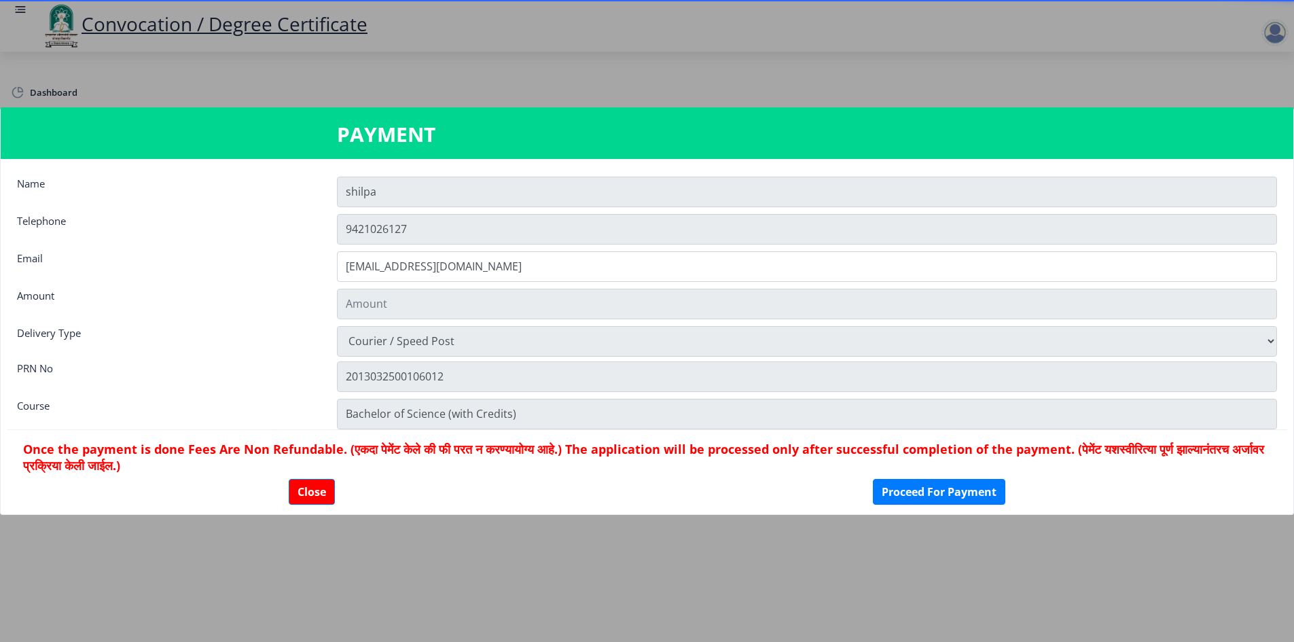
type input "1885"
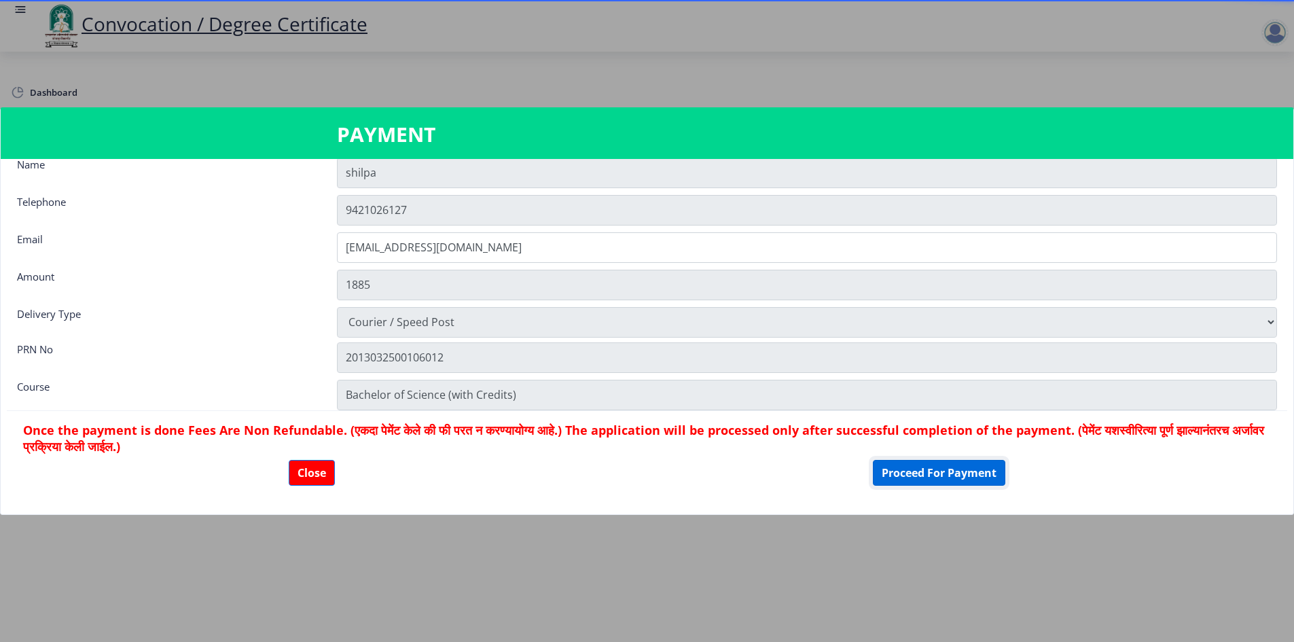
click at [907, 477] on button "Proceed For Payment" at bounding box center [939, 473] width 132 height 26
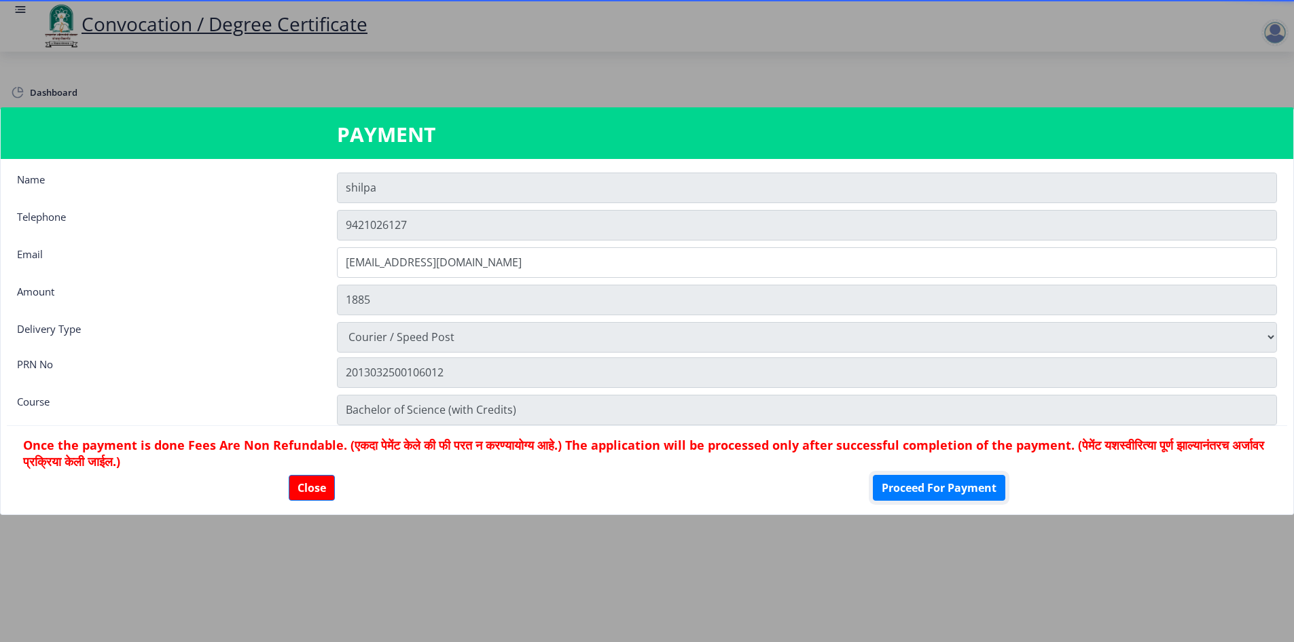
scroll to position [0, 0]
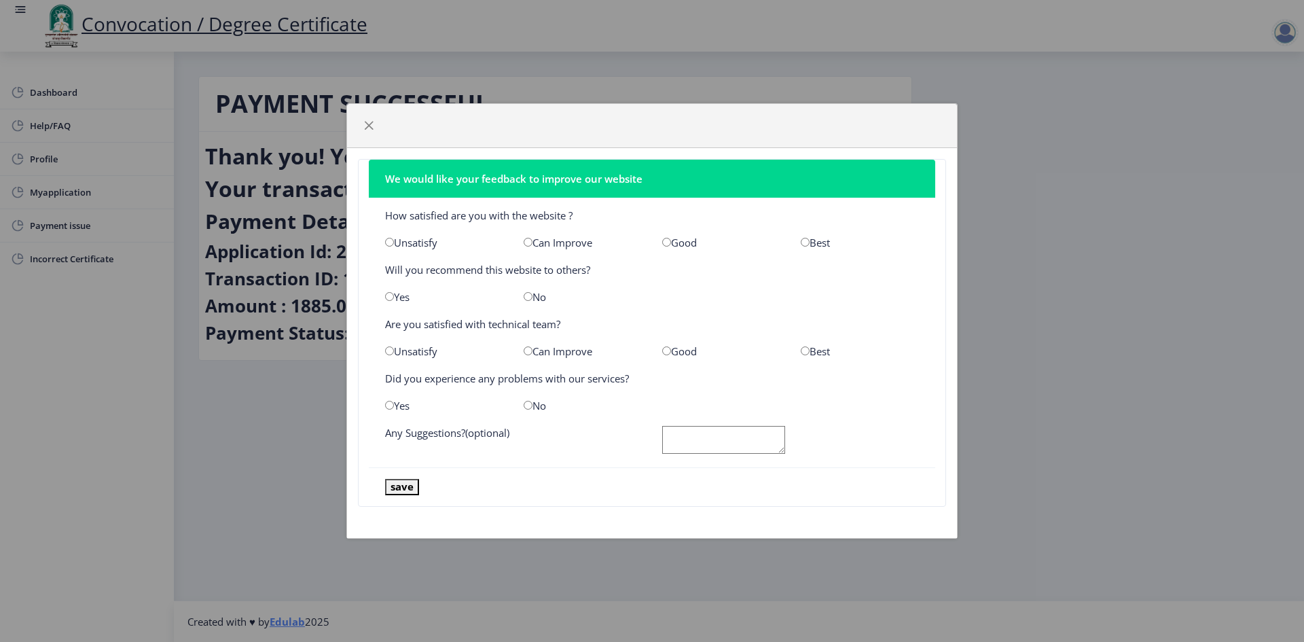
click at [800, 245] on div "Best" at bounding box center [859, 243] width 139 height 14
click at [805, 246] on input "radio" at bounding box center [805, 242] width 9 height 9
radio input "true"
click at [391, 300] on input "radio" at bounding box center [389, 296] width 9 height 9
radio input "true"
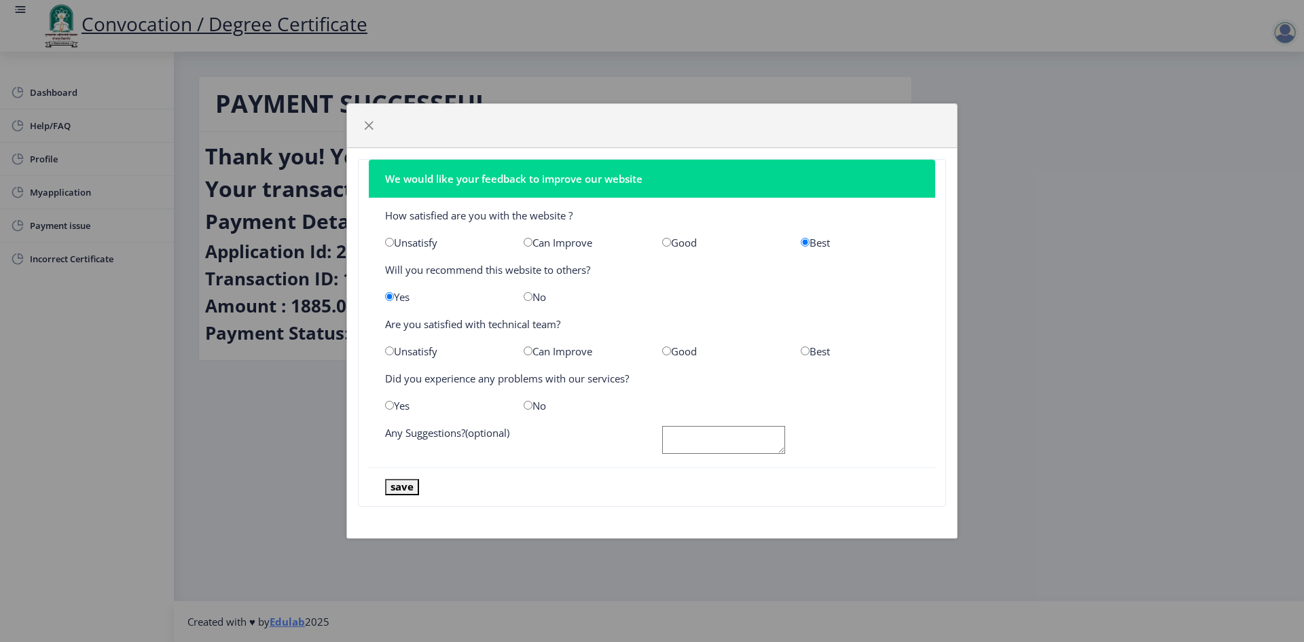
click at [809, 353] on input "radio" at bounding box center [805, 350] width 9 height 9
radio input "true"
click at [530, 404] on input "radio" at bounding box center [528, 405] width 9 height 9
radio input "true"
click at [401, 489] on button "save" at bounding box center [402, 487] width 34 height 16
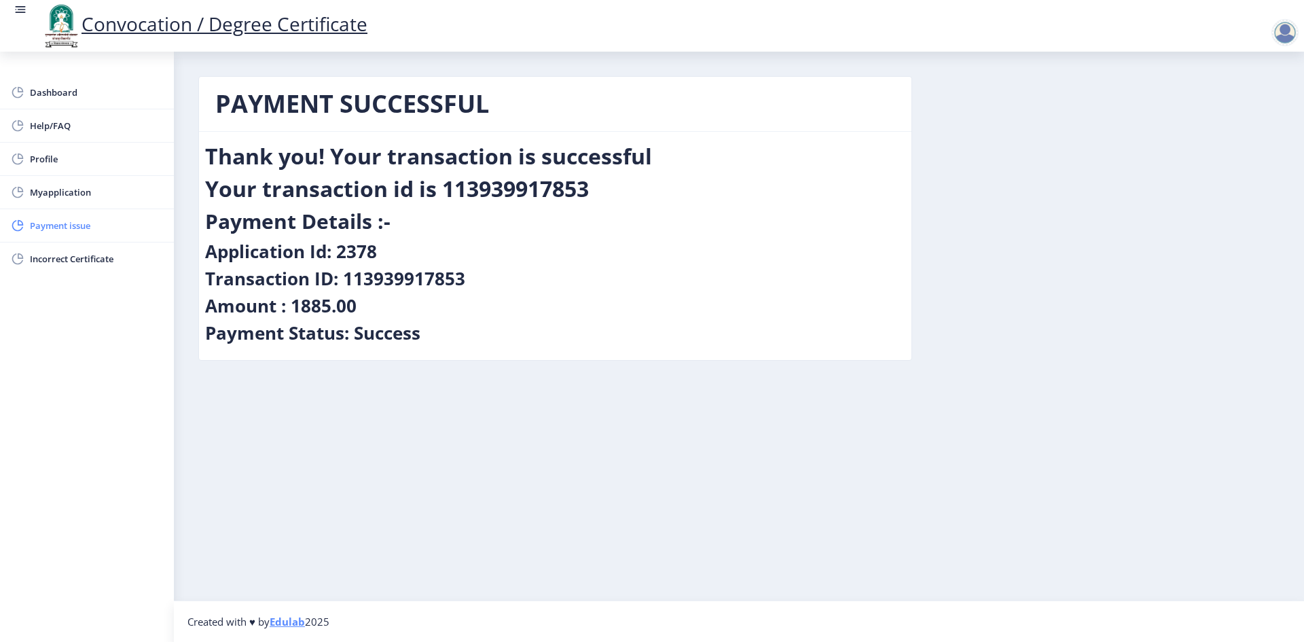
click at [56, 229] on span "Payment issue" at bounding box center [96, 225] width 133 height 16
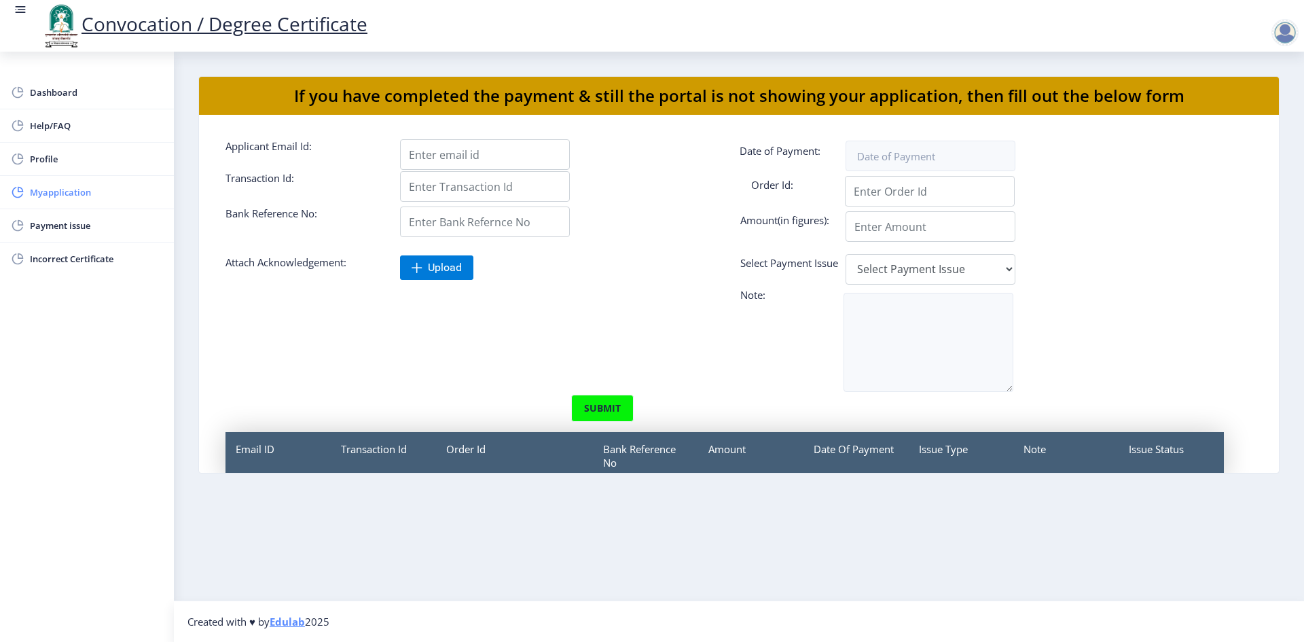
click at [75, 192] on span "Myapplication" at bounding box center [96, 192] width 133 height 16
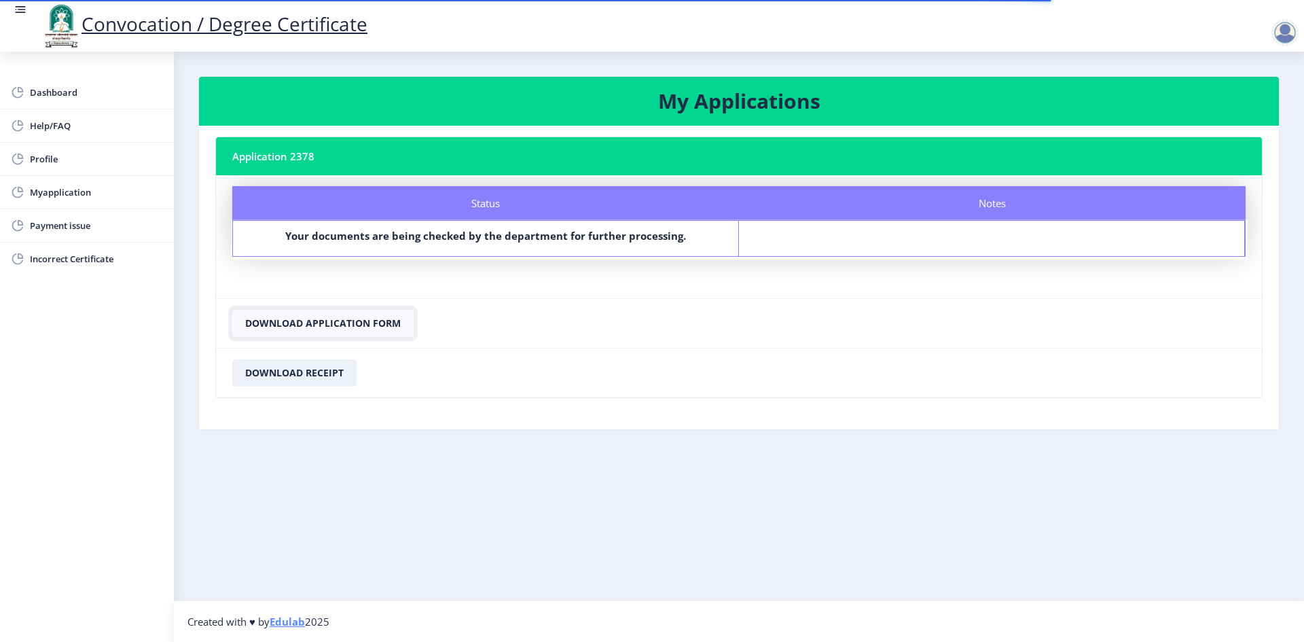
click at [307, 323] on button "Download Application Form" at bounding box center [322, 323] width 181 height 27
click at [300, 373] on button "Download Receipt" at bounding box center [294, 372] width 124 height 27
